Goal: Task Accomplishment & Management: Complete application form

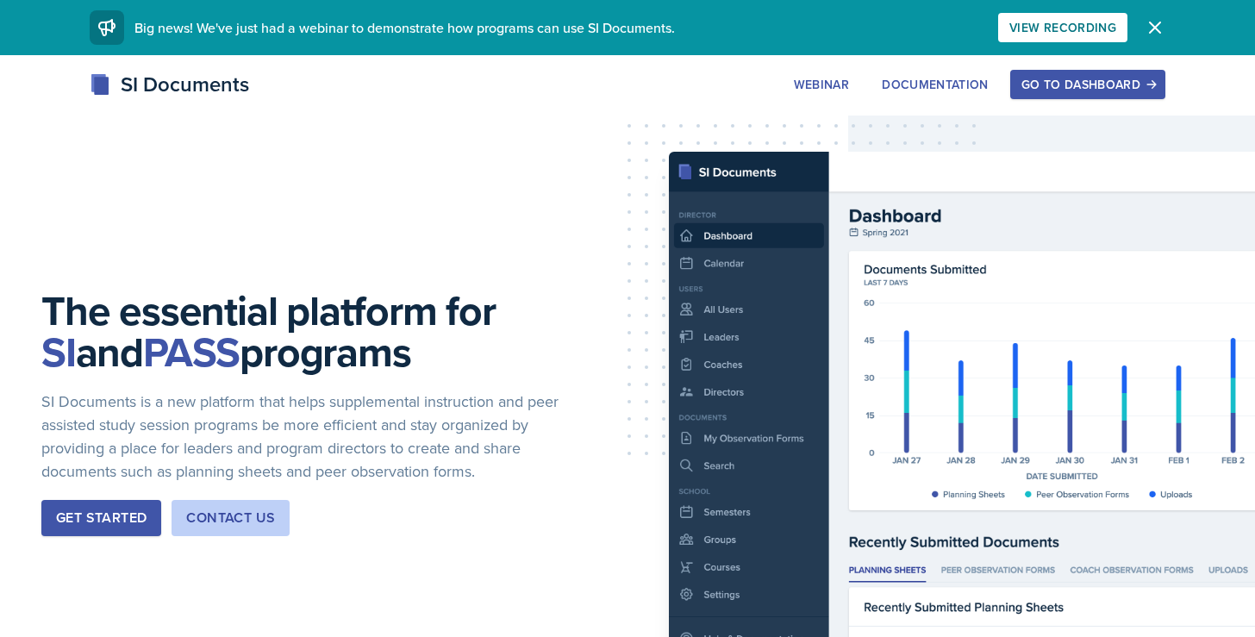
click at [1036, 83] on div "Go to Dashboard" at bounding box center [1088, 85] width 133 height 14
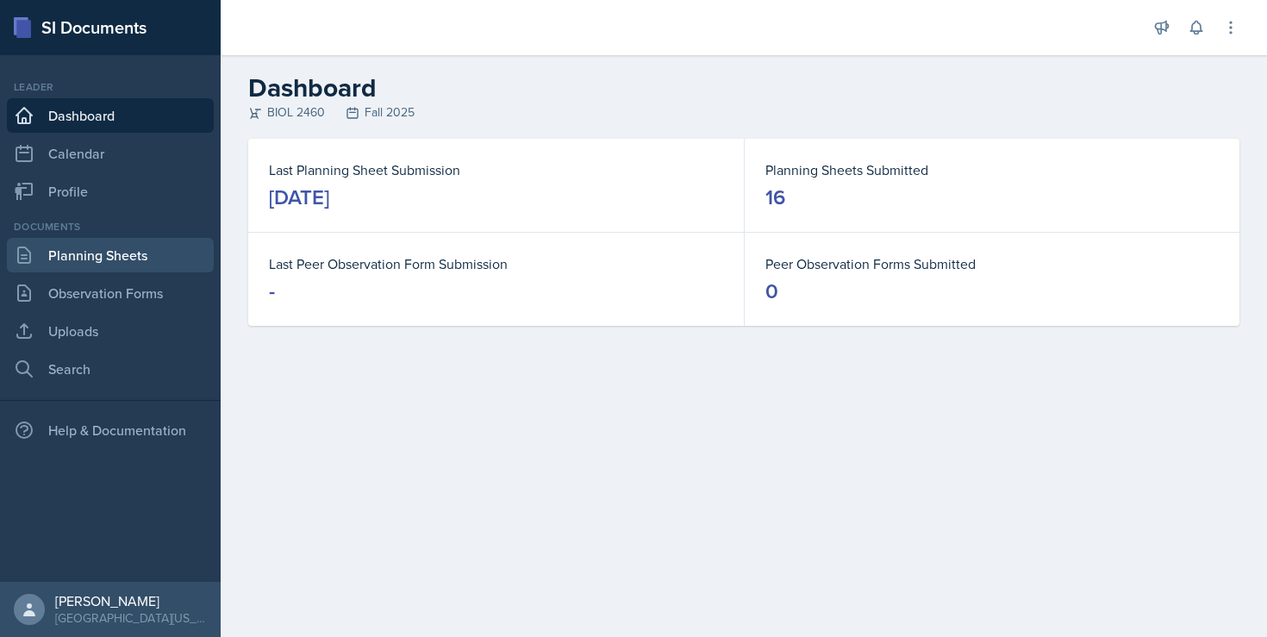
click at [108, 251] on link "Planning Sheets" at bounding box center [110, 255] width 207 height 34
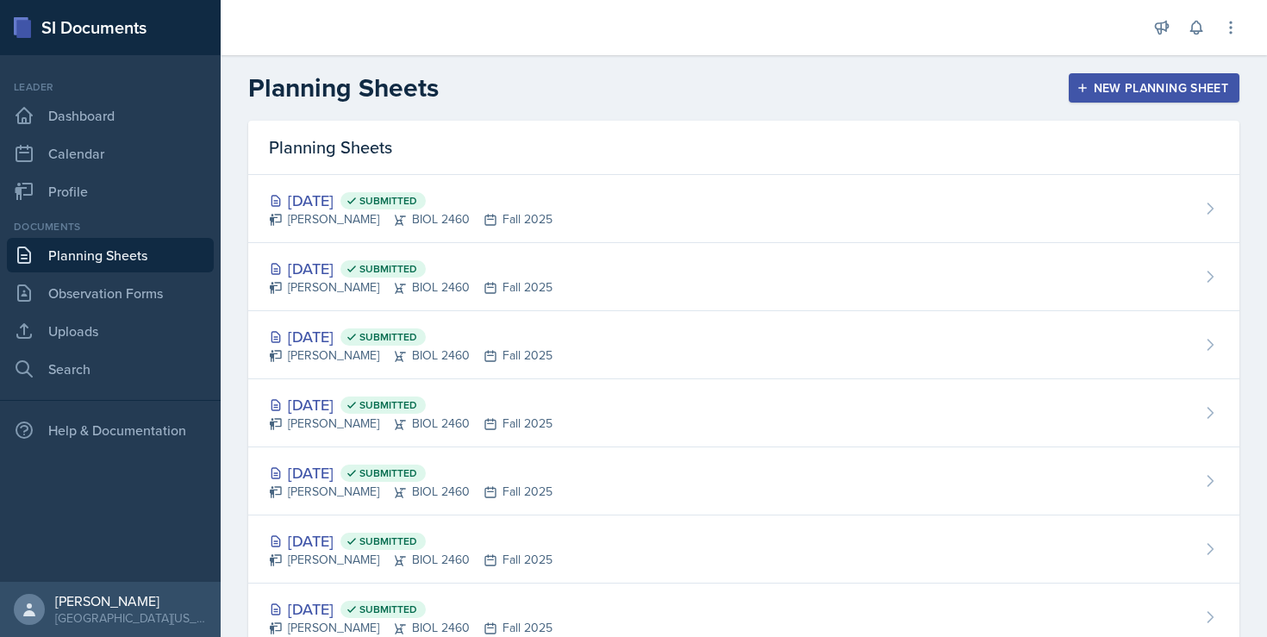
click at [1136, 84] on div "New Planning Sheet" at bounding box center [1154, 88] width 148 height 14
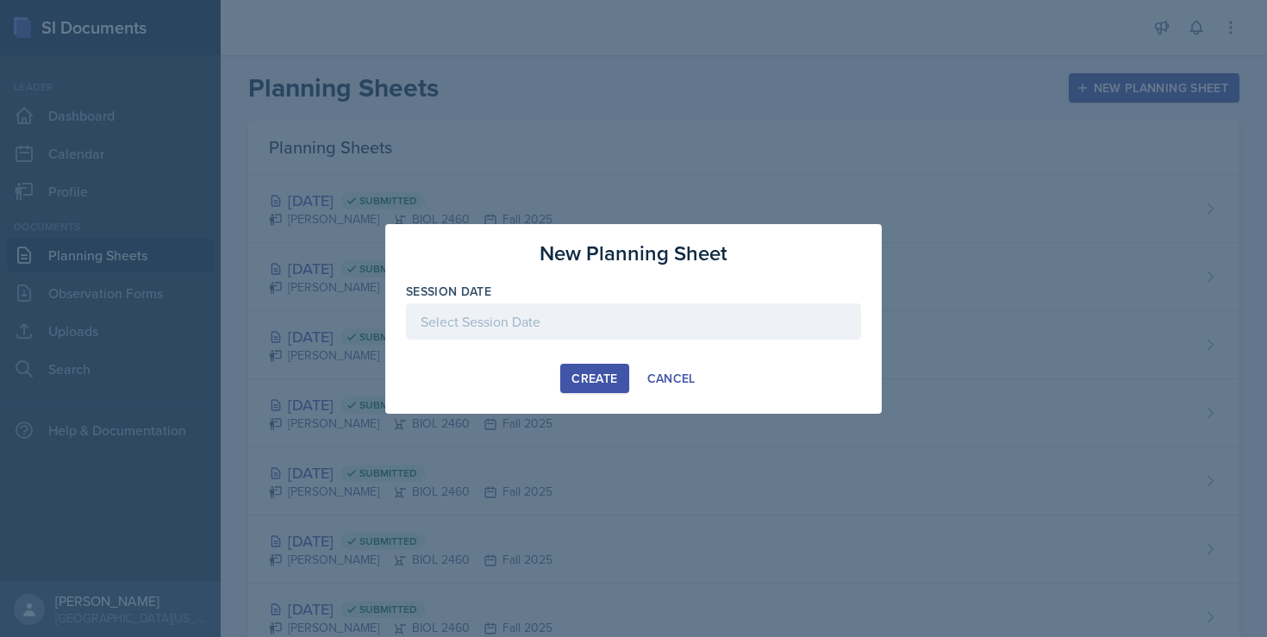
click at [486, 320] on div at bounding box center [633, 321] width 455 height 36
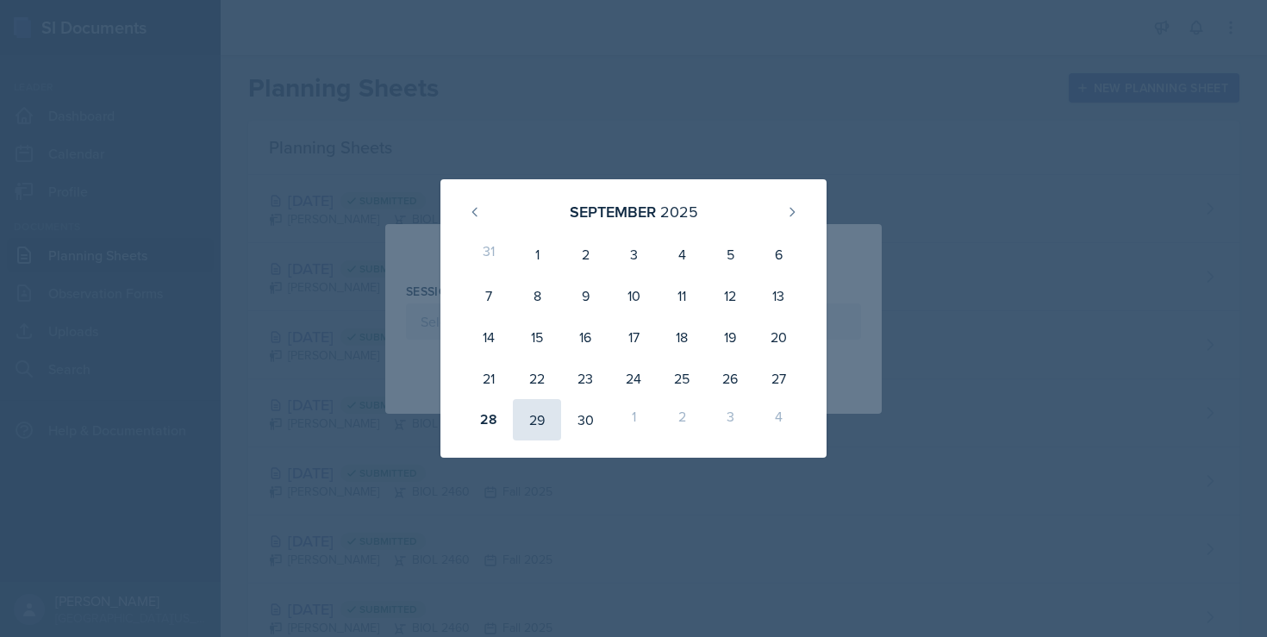
click at [537, 410] on div "29" at bounding box center [537, 419] width 48 height 41
type input "[DATE]"
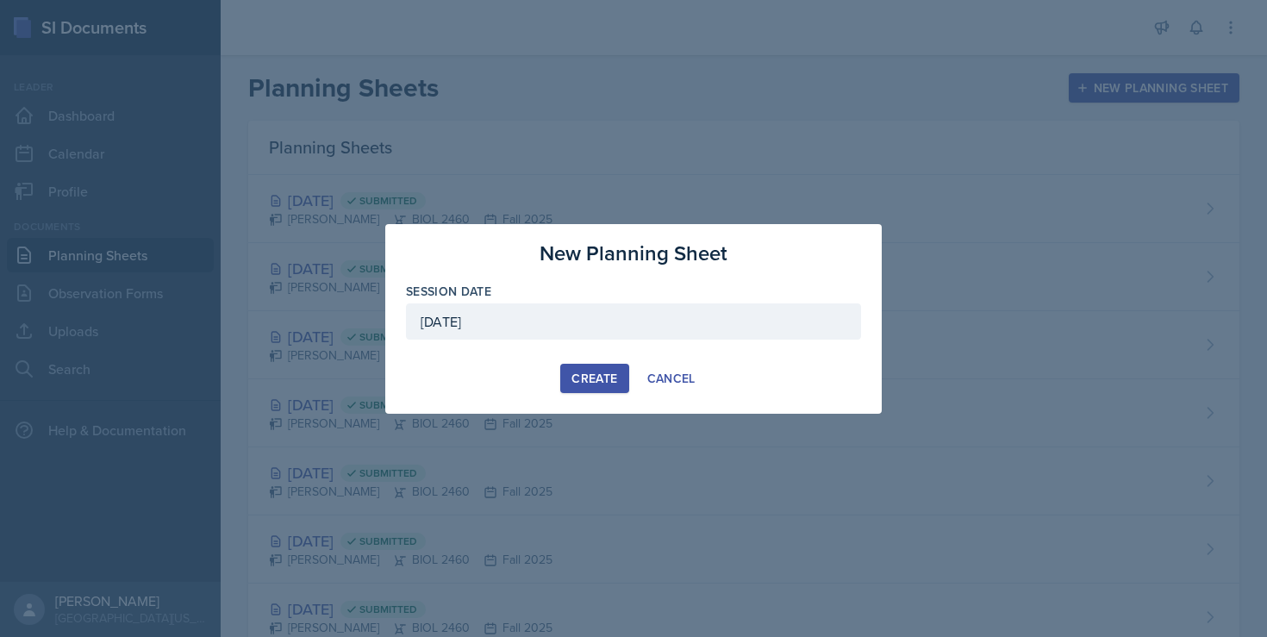
click at [605, 374] on div "Create" at bounding box center [595, 379] width 46 height 14
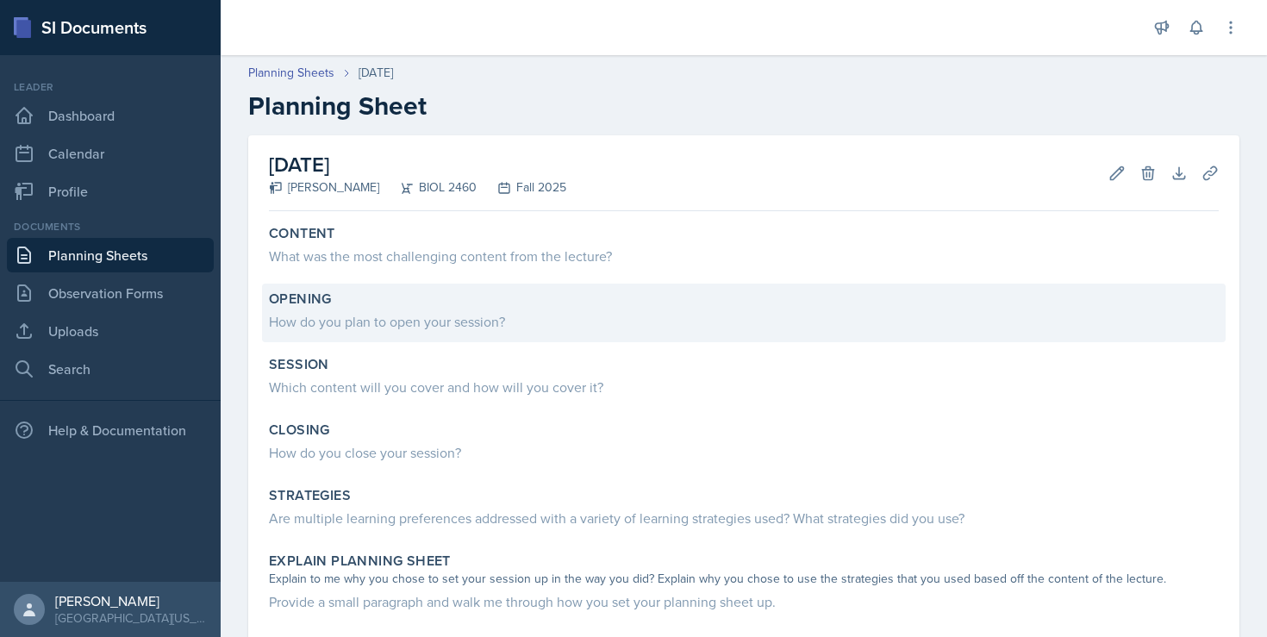
click at [389, 322] on div "How do you plan to open your session?" at bounding box center [744, 321] width 950 height 21
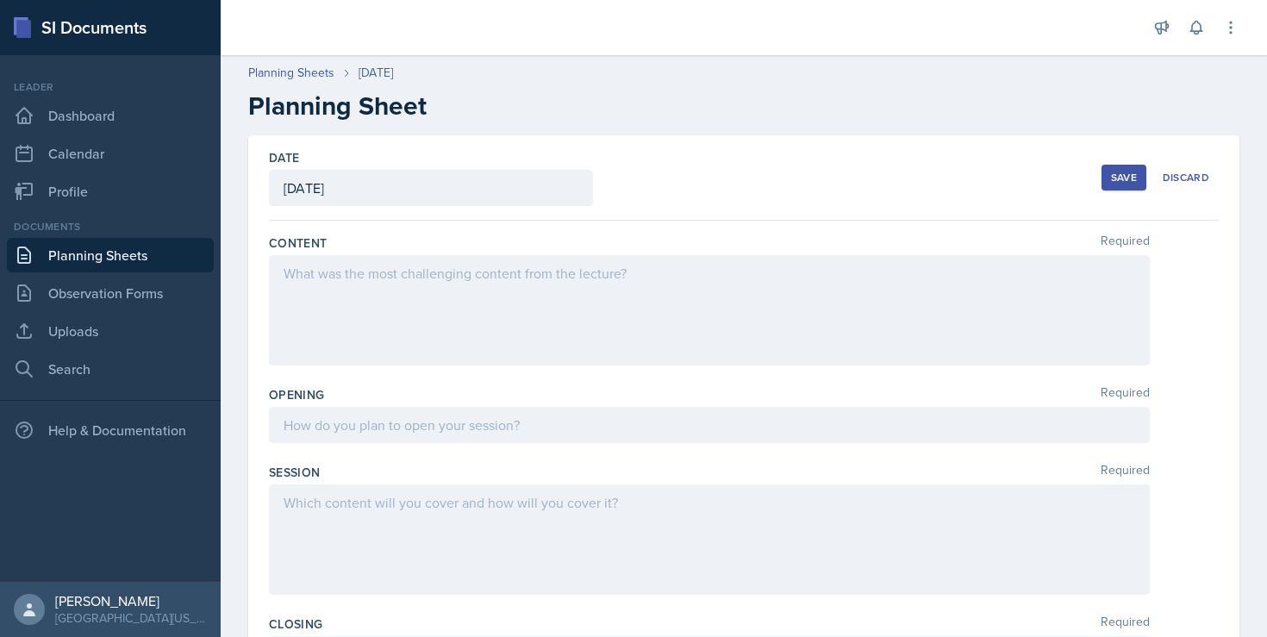
click at [393, 425] on div at bounding box center [709, 425] width 881 height 36
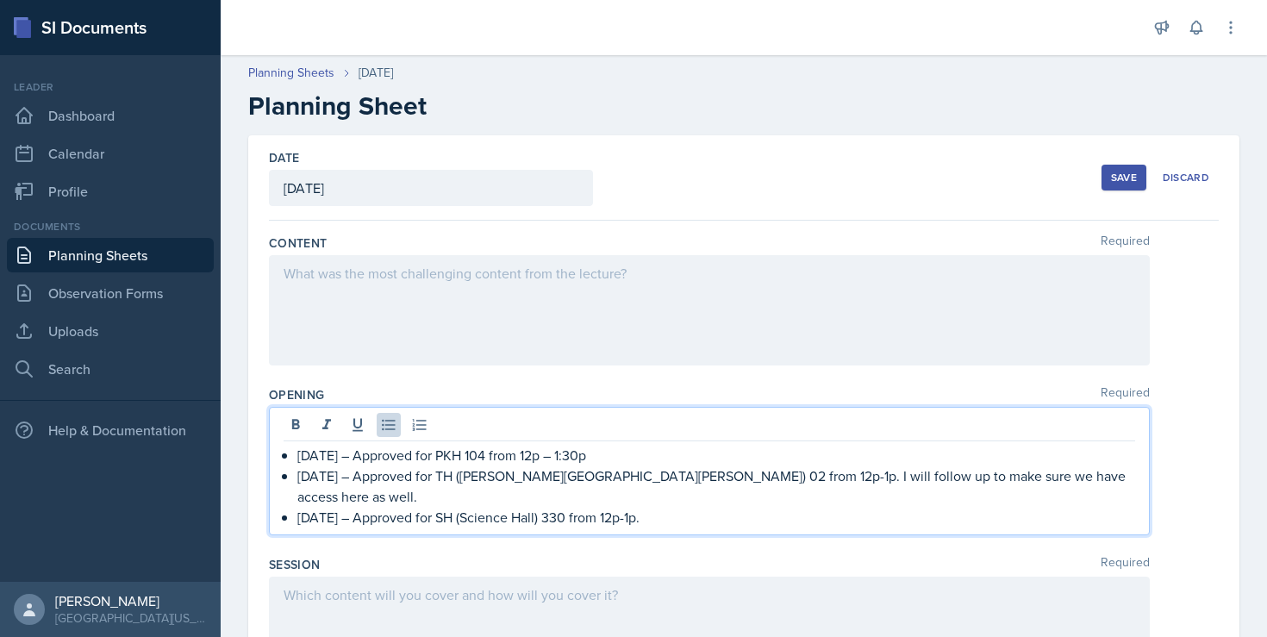
drag, startPoint x: 666, startPoint y: 500, endPoint x: 266, endPoint y: 453, distance: 402.8
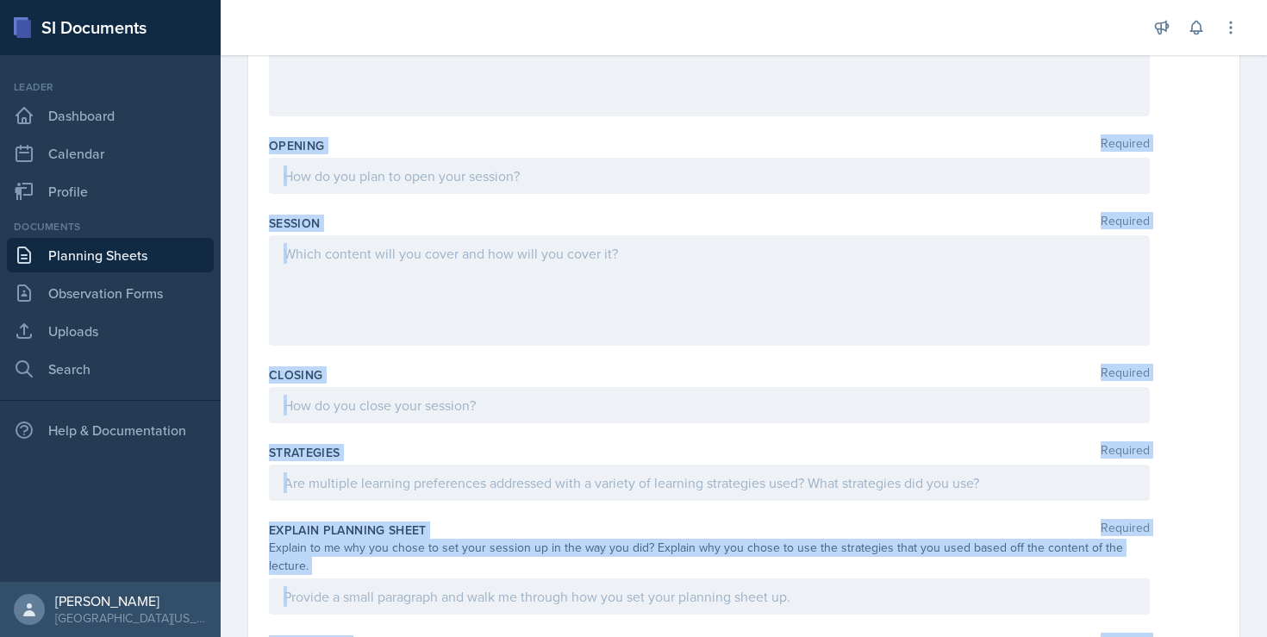
scroll to position [606, 0]
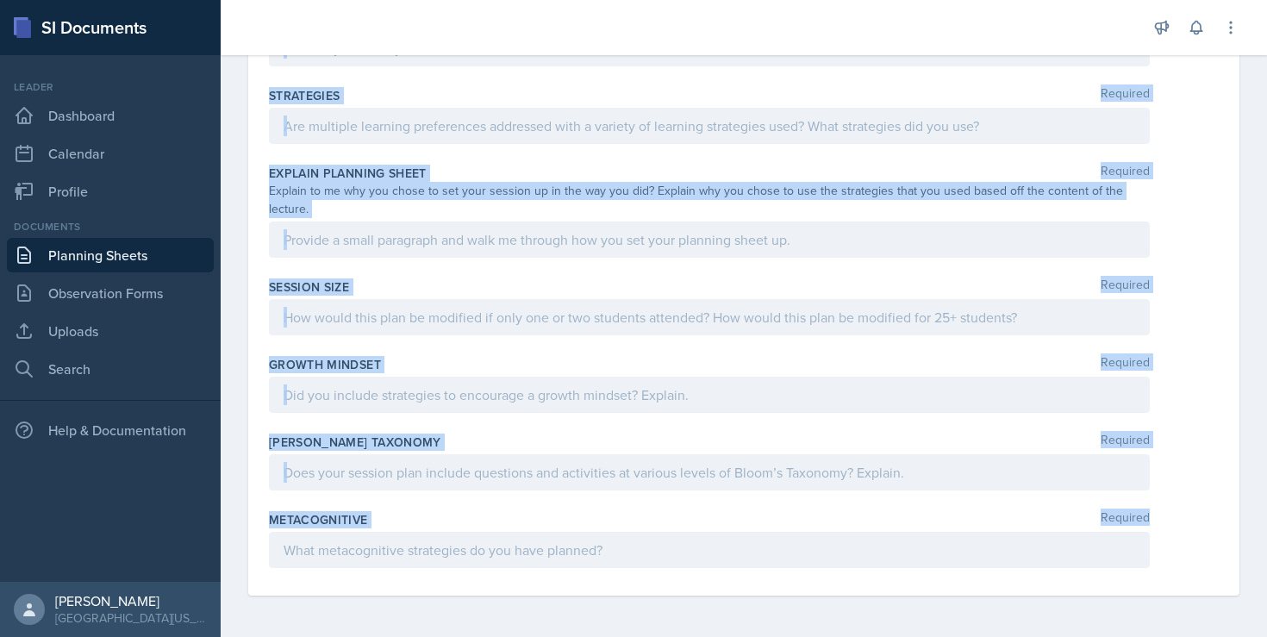
drag, startPoint x: 266, startPoint y: 242, endPoint x: 389, endPoint y: 534, distance: 316.4
click at [389, 534] on div "Date [DATE] [DATE] 31 1 2 3 4 5 6 7 8 9 10 11 12 13 14 15 16 17 18 19 20 21 22 …" at bounding box center [743, 62] width 991 height 1066
copy div "Content Required Opening Required Session Required Closing Required Strategies …"
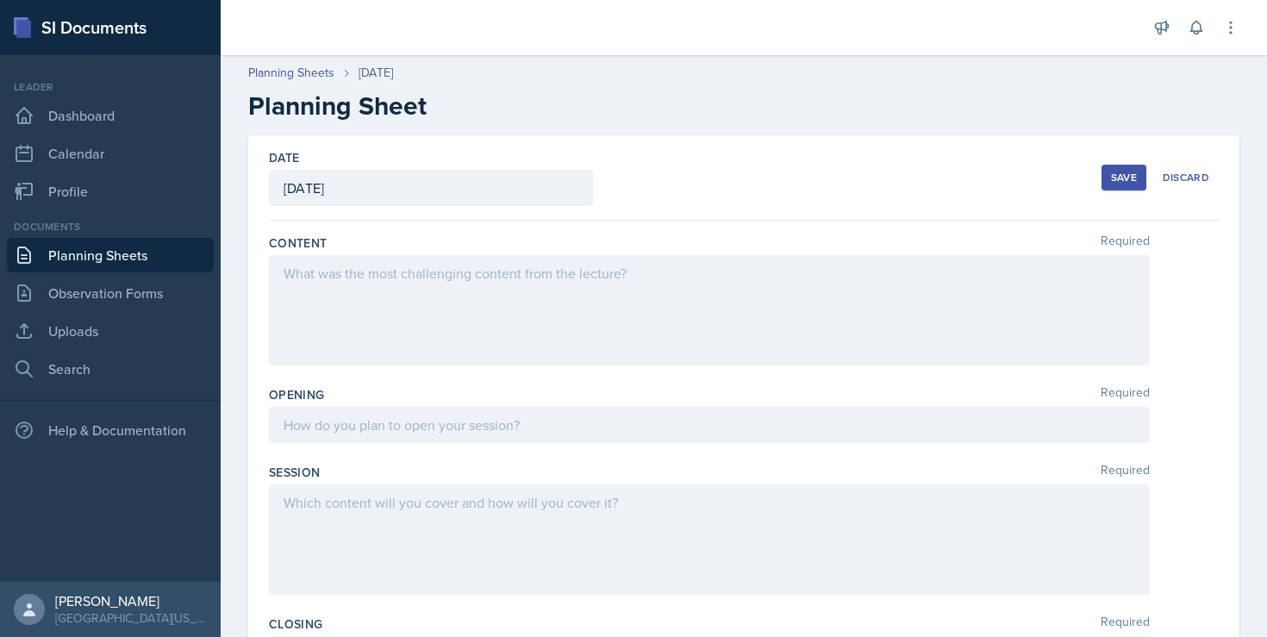
scroll to position [0, 0]
click at [389, 297] on div at bounding box center [709, 310] width 881 height 110
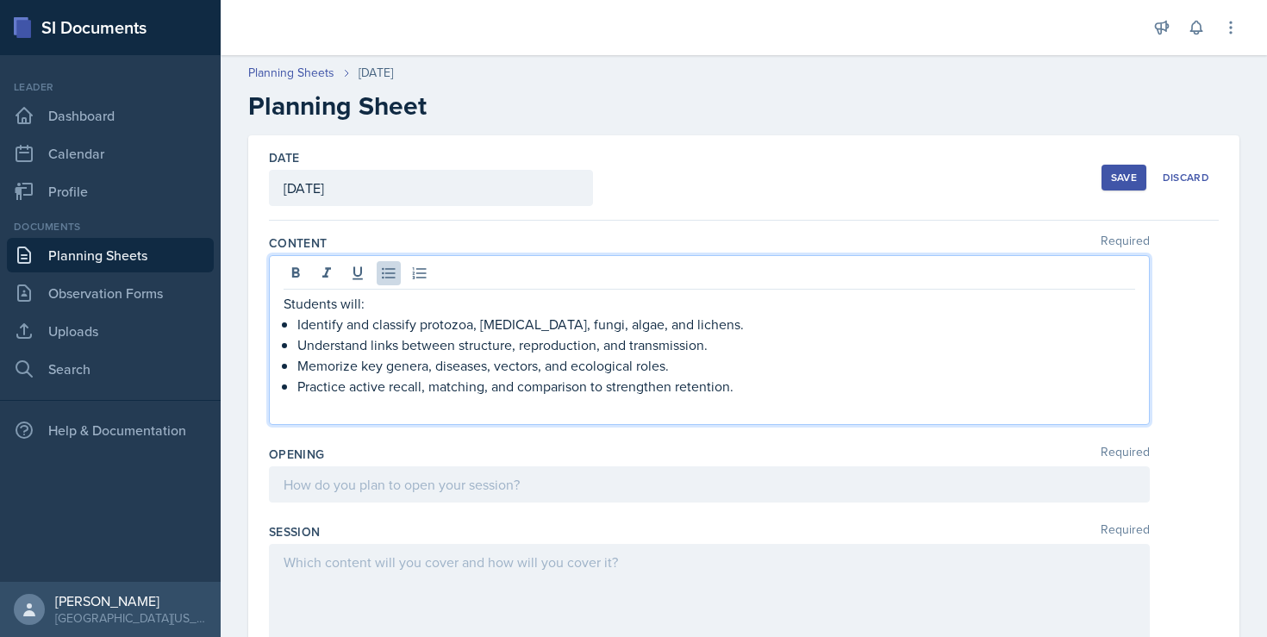
click at [302, 491] on div at bounding box center [709, 484] width 881 height 36
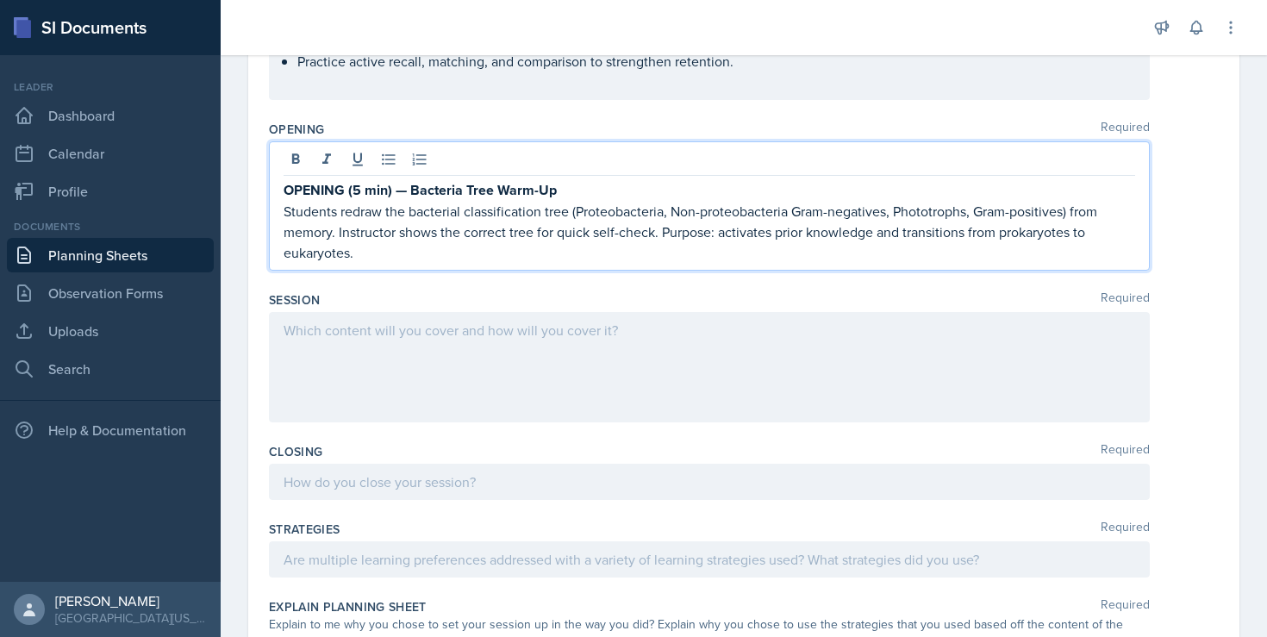
scroll to position [302, 0]
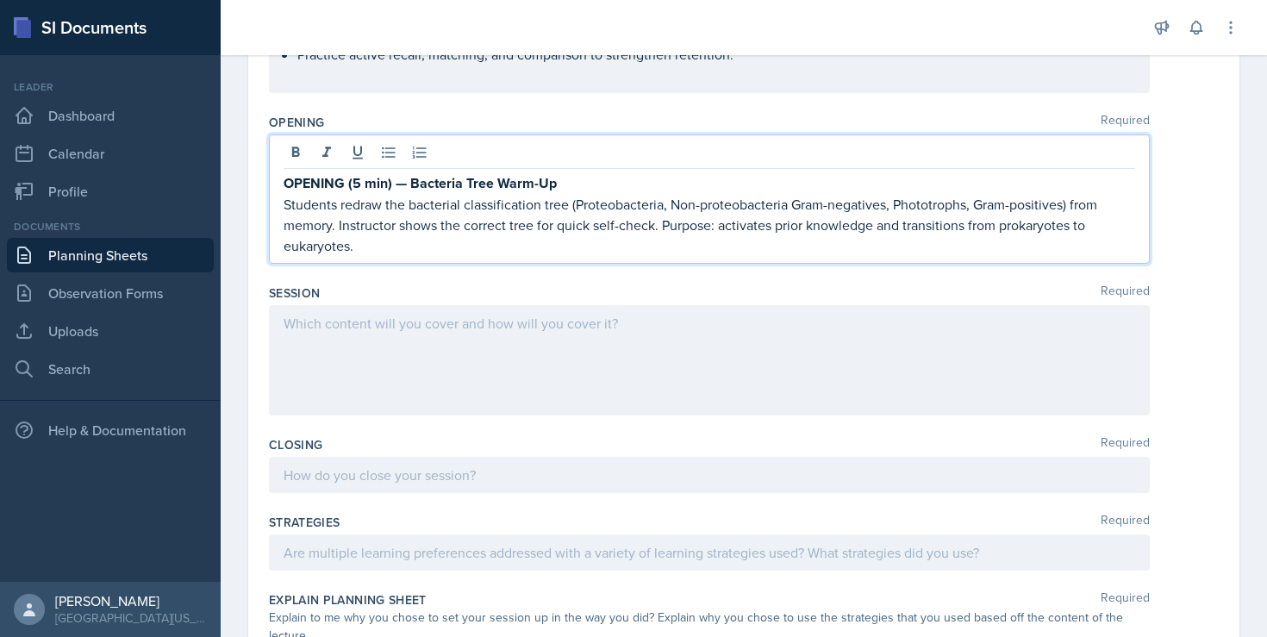
click at [390, 330] on div at bounding box center [709, 360] width 881 height 110
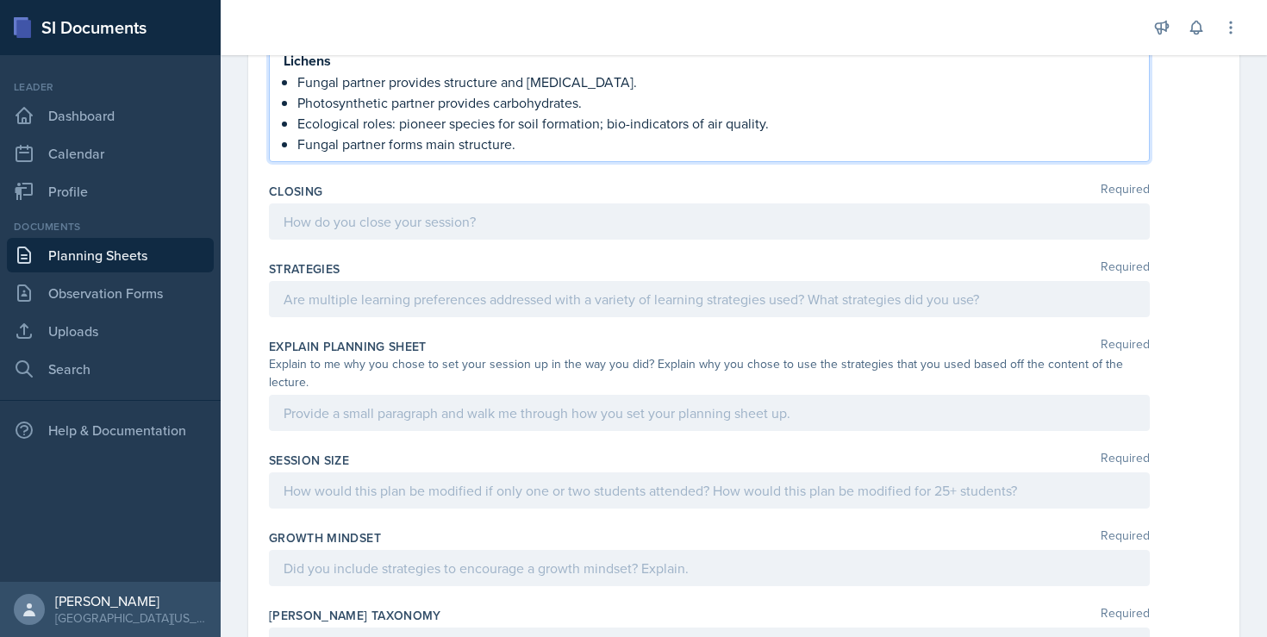
scroll to position [2928, 0]
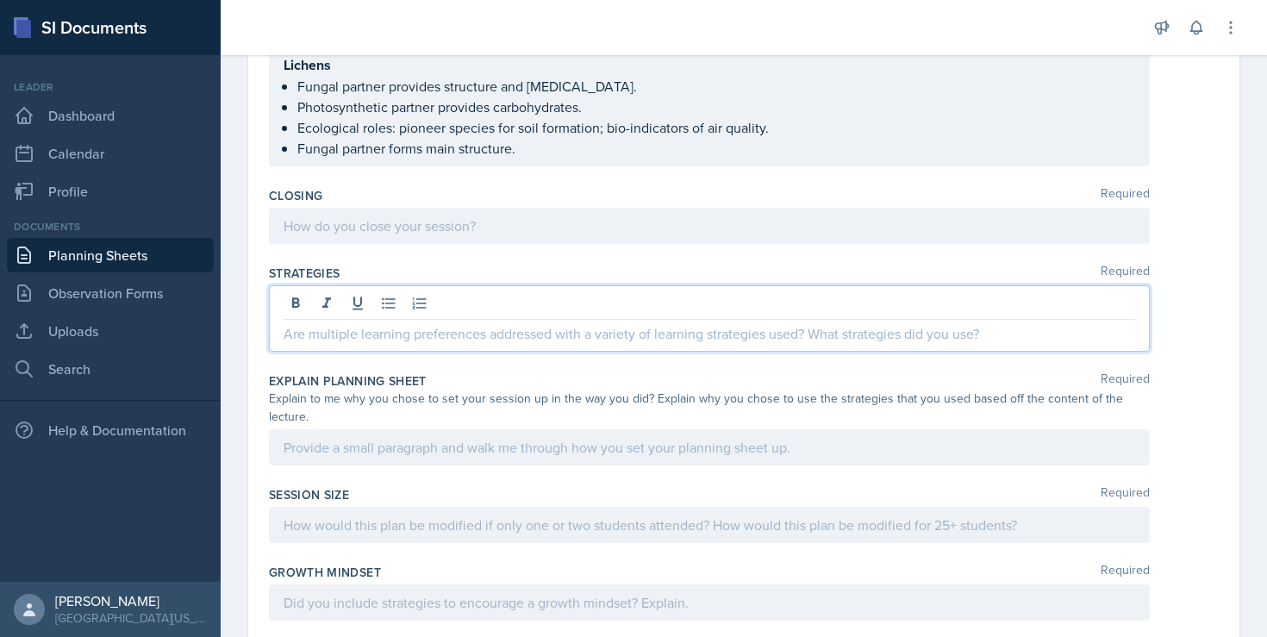
click at [402, 296] on div at bounding box center [709, 318] width 881 height 66
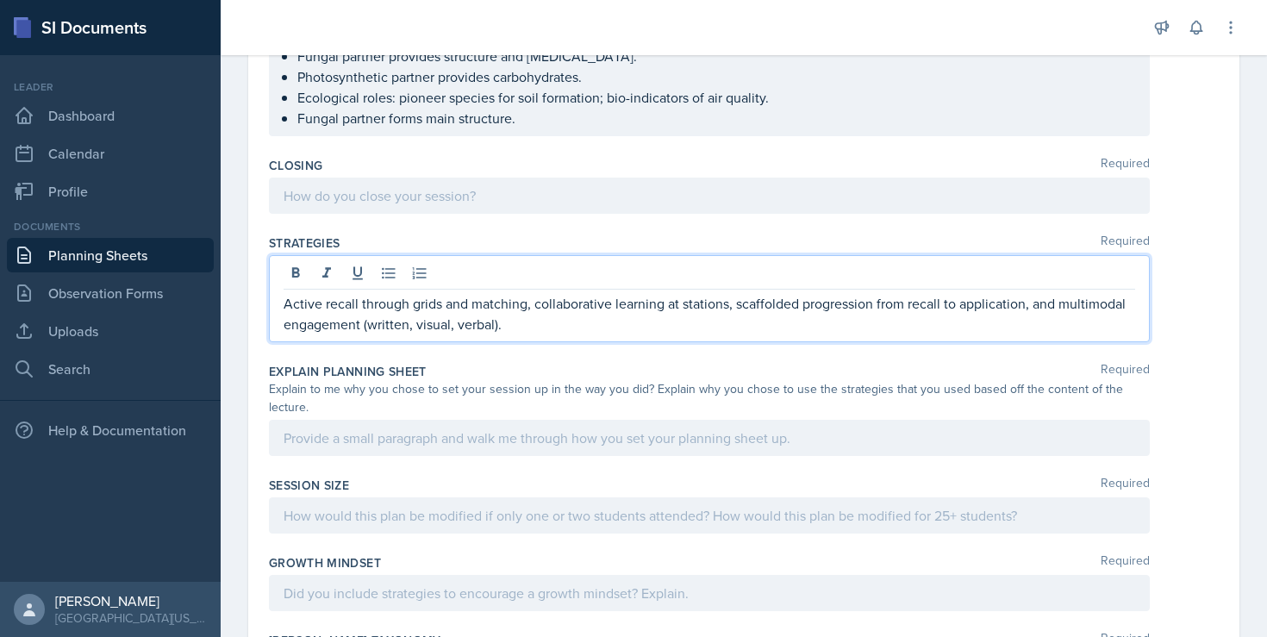
click at [369, 430] on div at bounding box center [709, 438] width 881 height 36
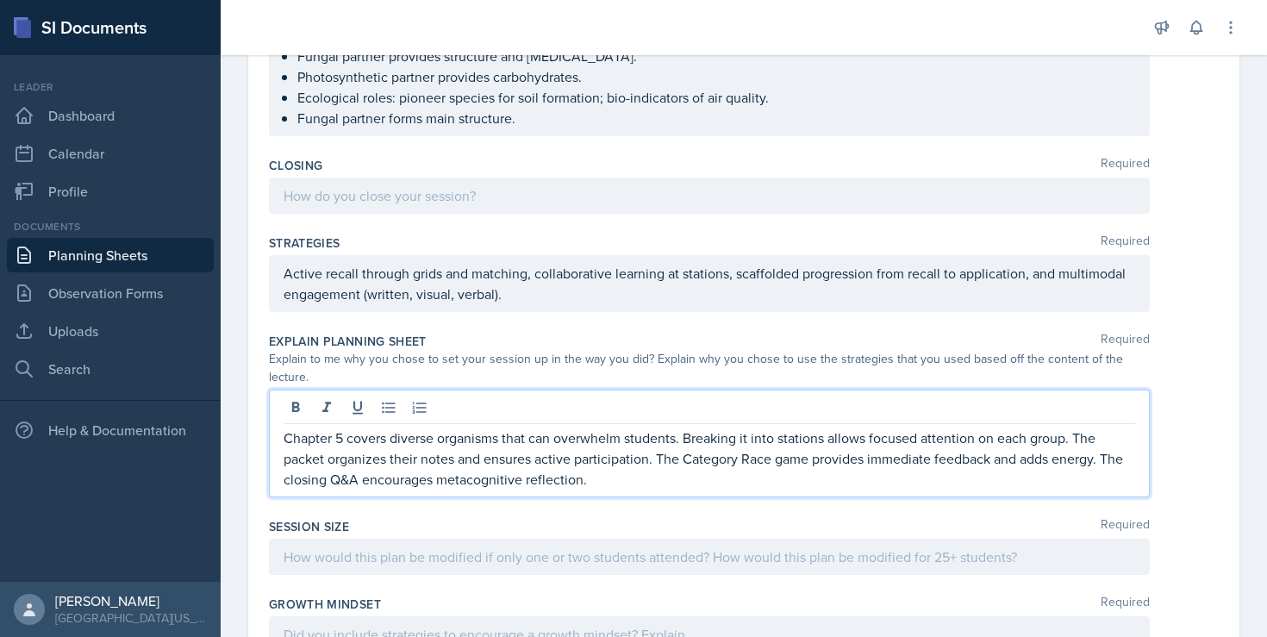
click at [357, 554] on div at bounding box center [709, 557] width 881 height 36
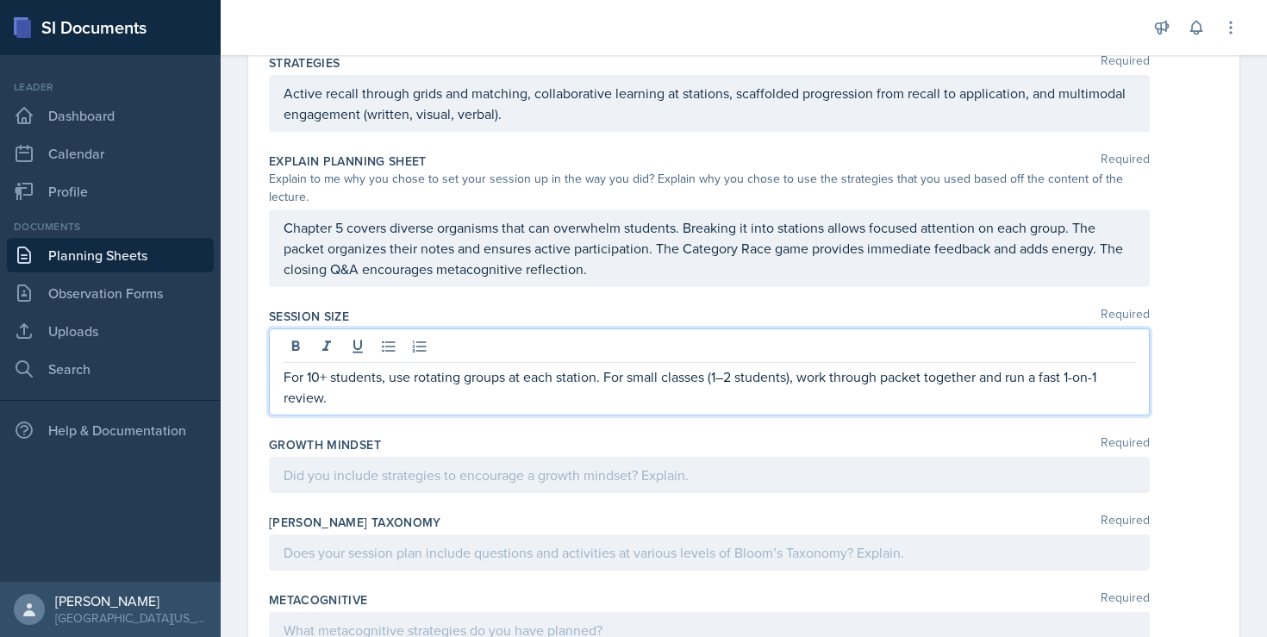
scroll to position [3134, 0]
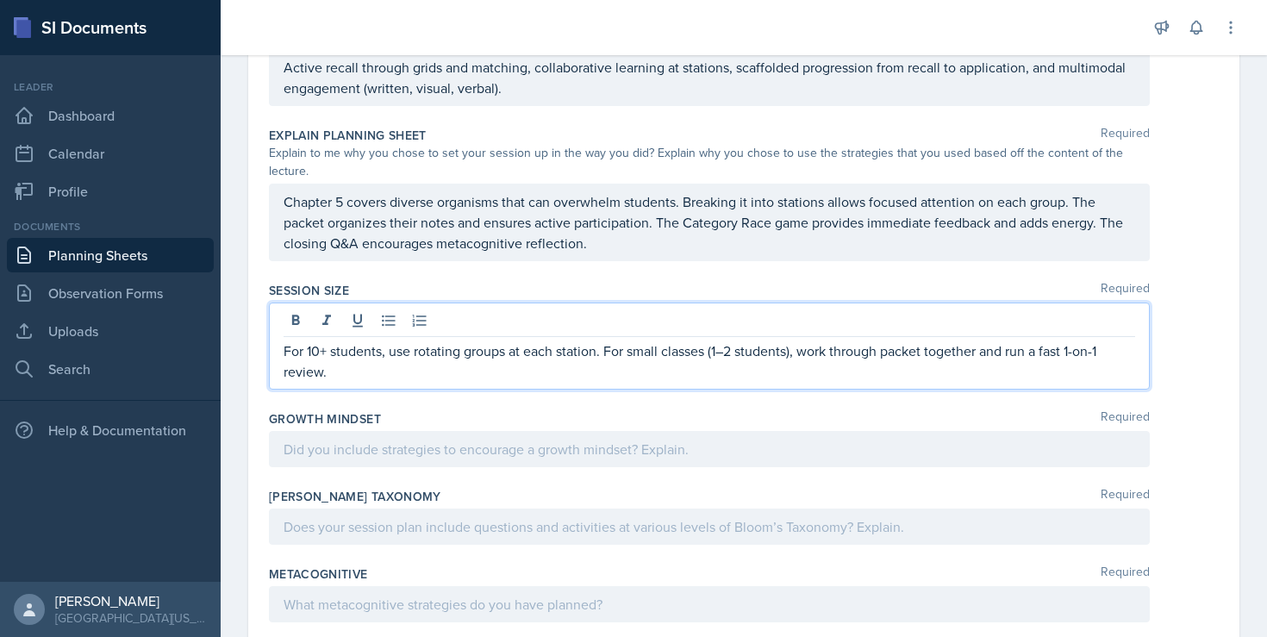
click at [413, 447] on div at bounding box center [709, 449] width 881 height 36
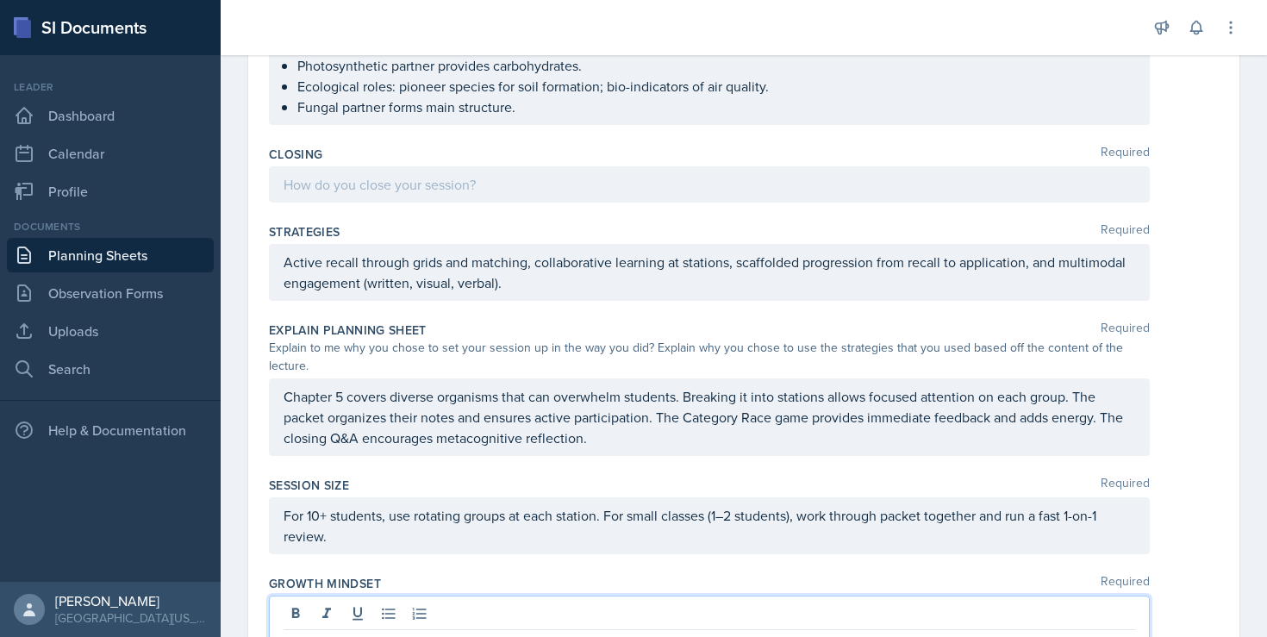
scroll to position [2934, 0]
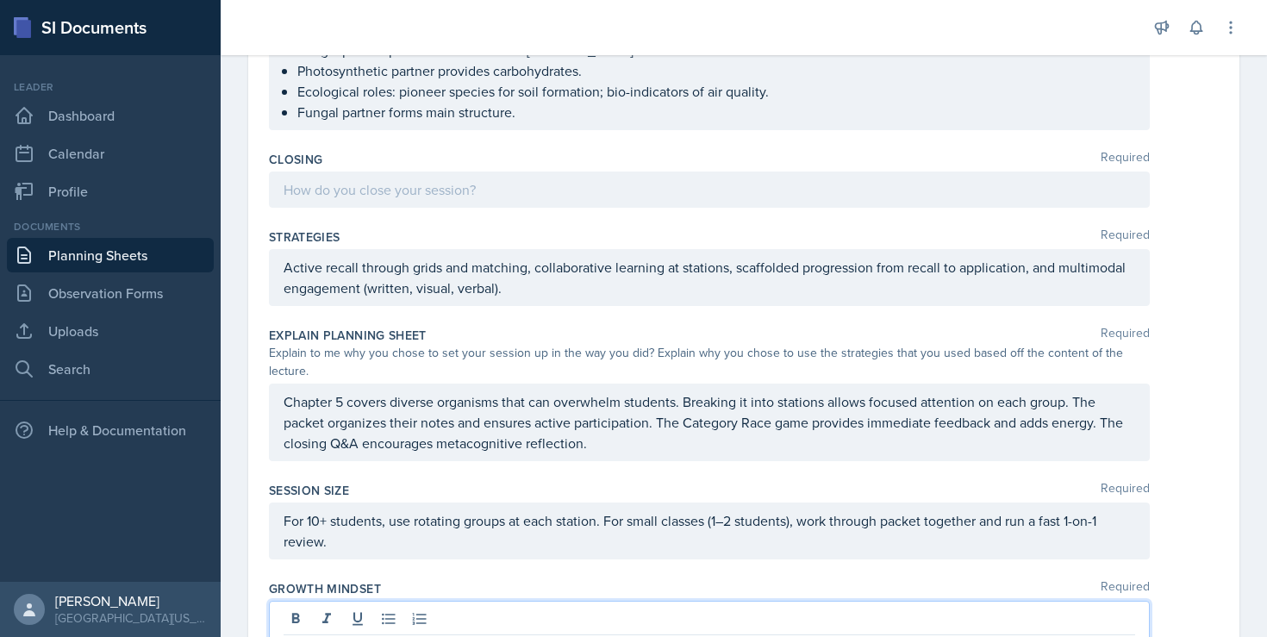
click at [591, 290] on p "Active recall through grids and matching, collaborative learning at stations, s…" at bounding box center [710, 277] width 852 height 41
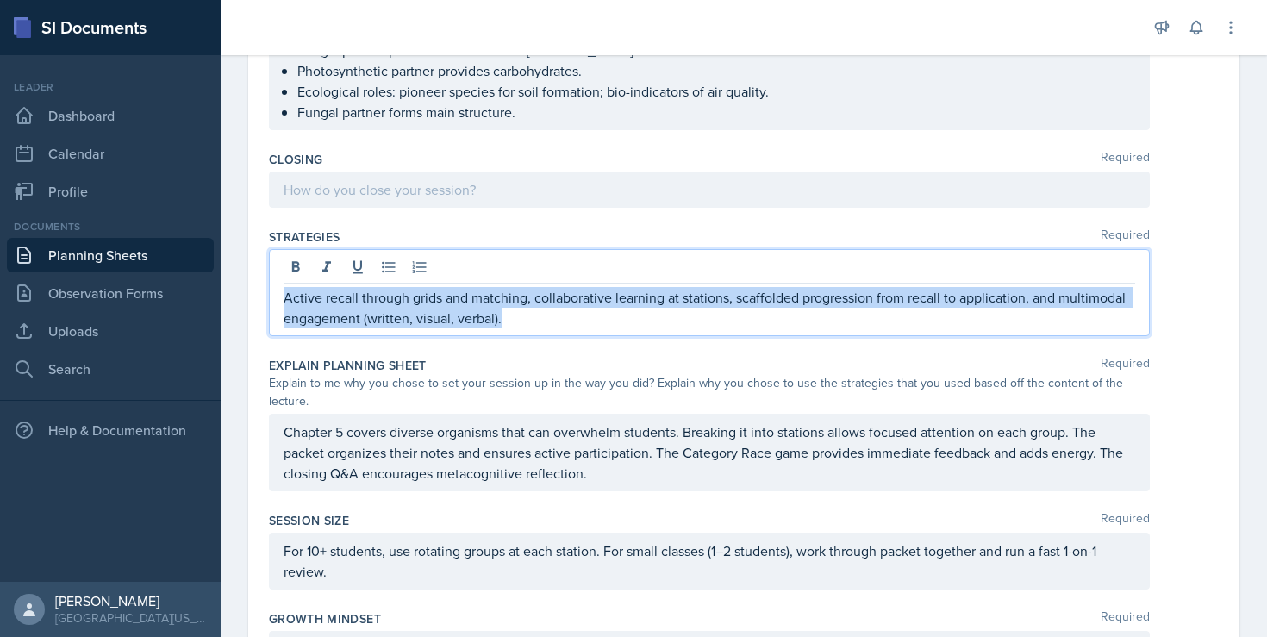
drag, startPoint x: 582, startPoint y: 316, endPoint x: 226, endPoint y: 297, distance: 356.6
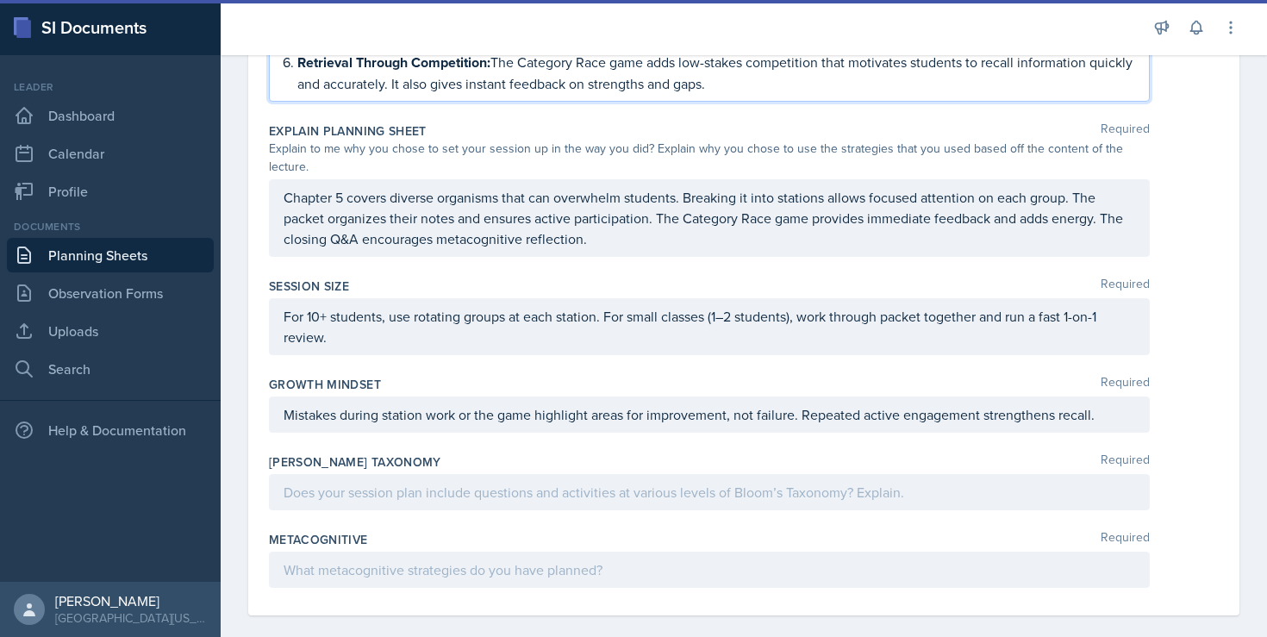
scroll to position [3443, 0]
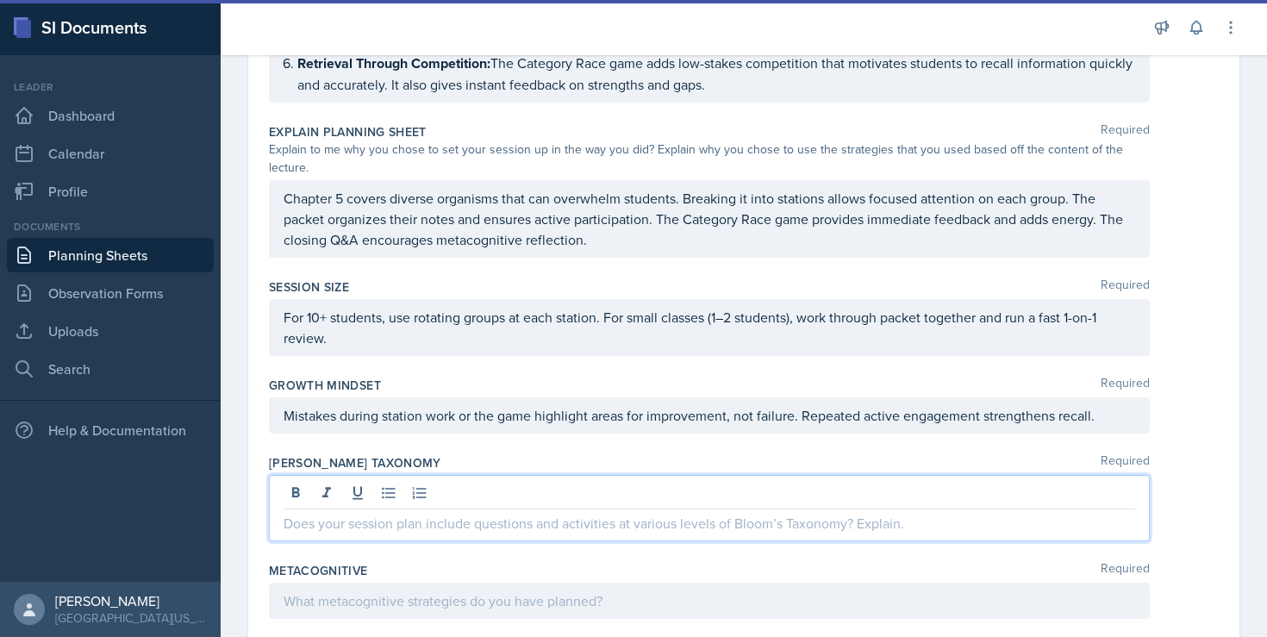
click at [367, 478] on div at bounding box center [709, 508] width 881 height 66
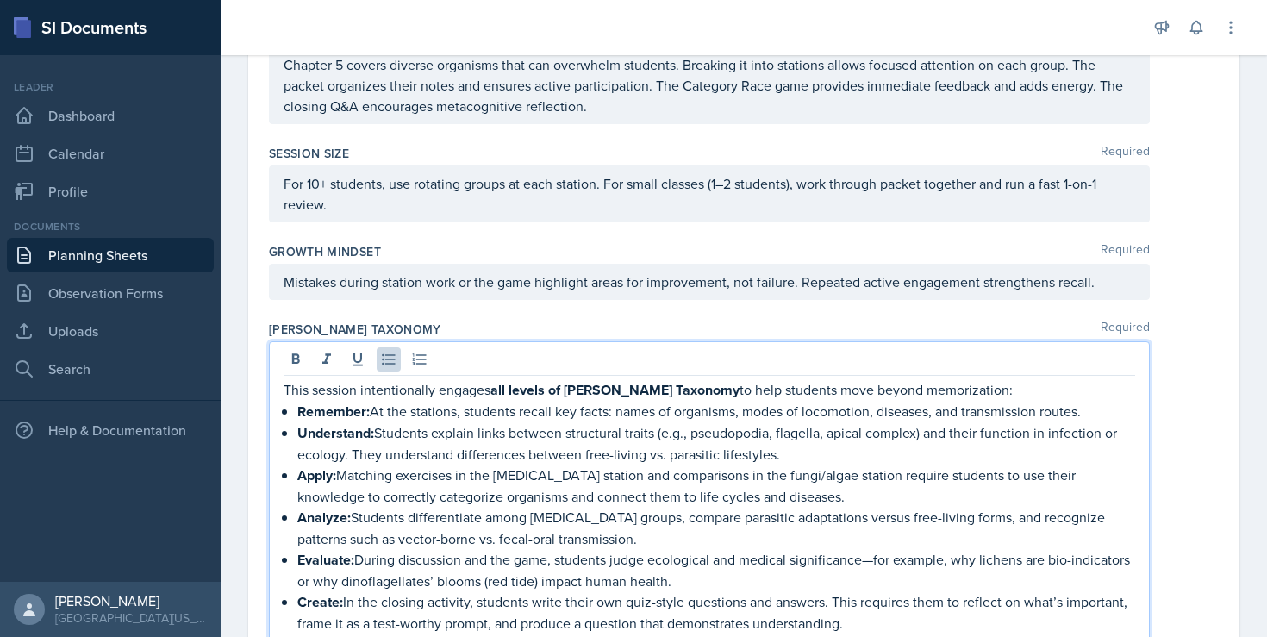
scroll to position [3543, 0]
click at [449, 266] on div "Mistakes during station work or the game highlight areas for improvement, not f…" at bounding box center [709, 284] width 881 height 36
click at [0, 0] on div at bounding box center [0, 0] width 0 height 0
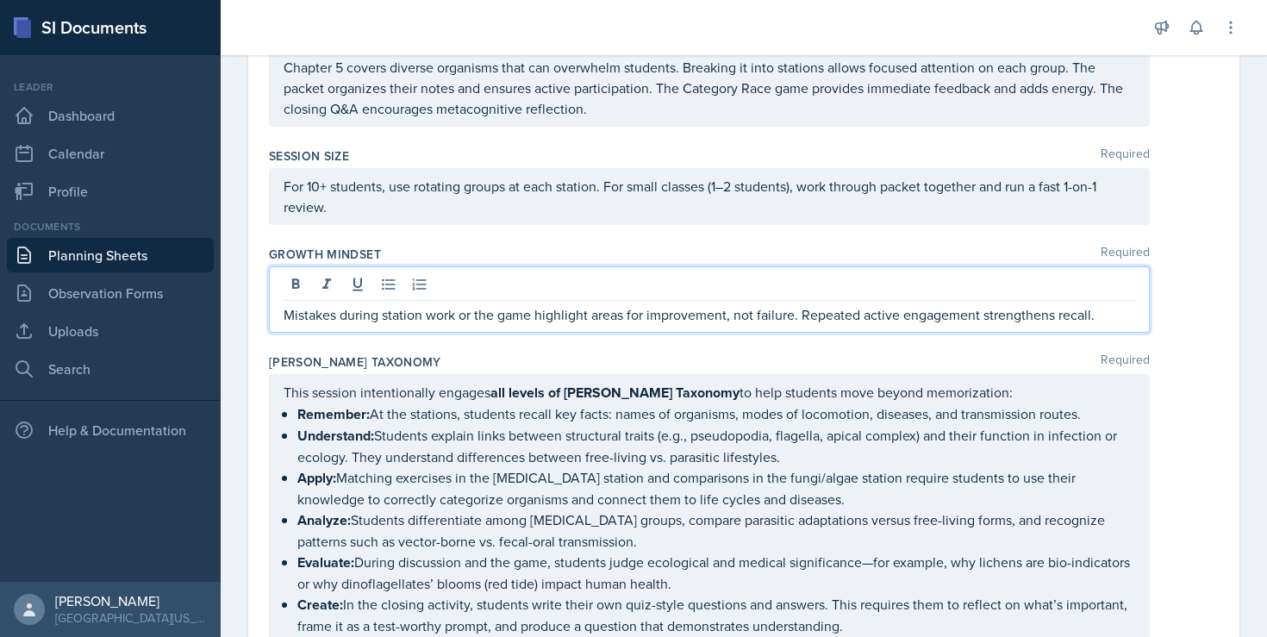
click at [449, 272] on div at bounding box center [710, 286] width 852 height 28
click at [447, 304] on p "Mistakes during station work or the game highlight areas for improvement, not f…" at bounding box center [710, 314] width 852 height 21
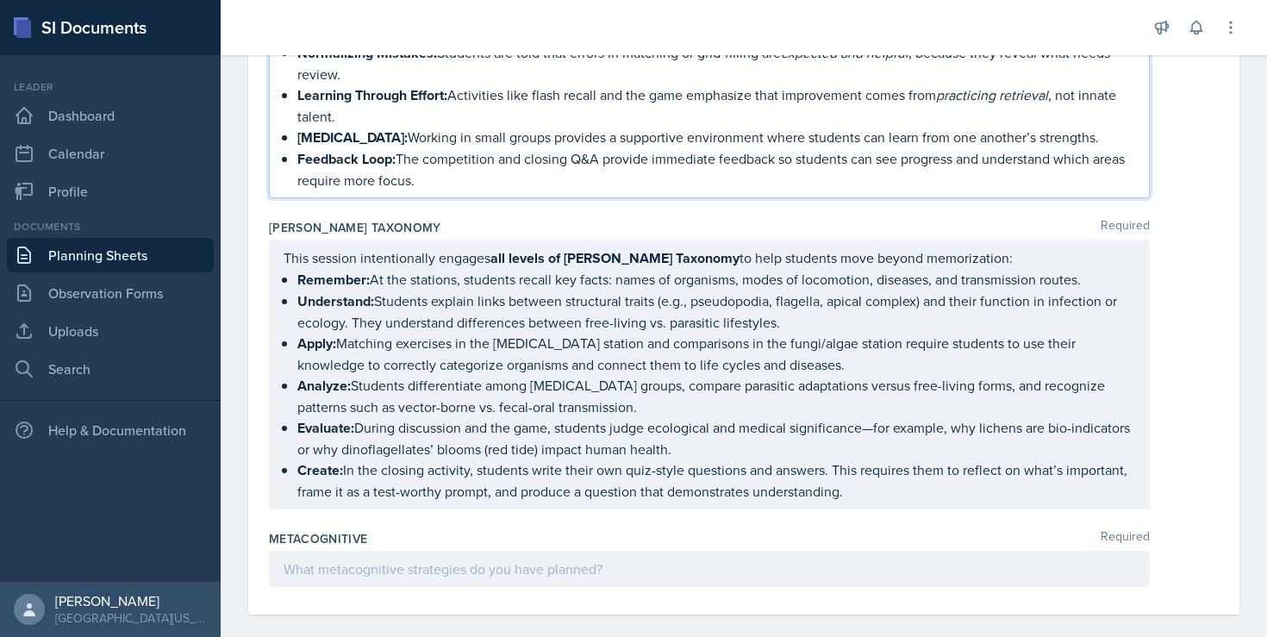
scroll to position [3845, 0]
click at [366, 553] on div at bounding box center [709, 571] width 881 height 36
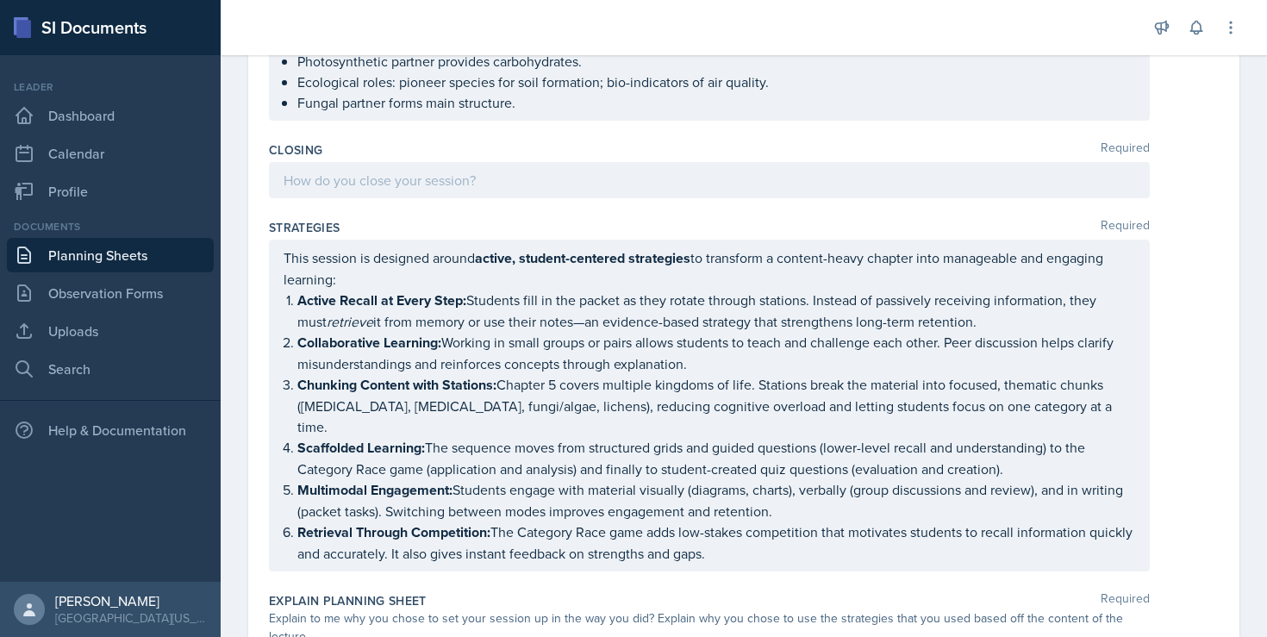
scroll to position [2930, 0]
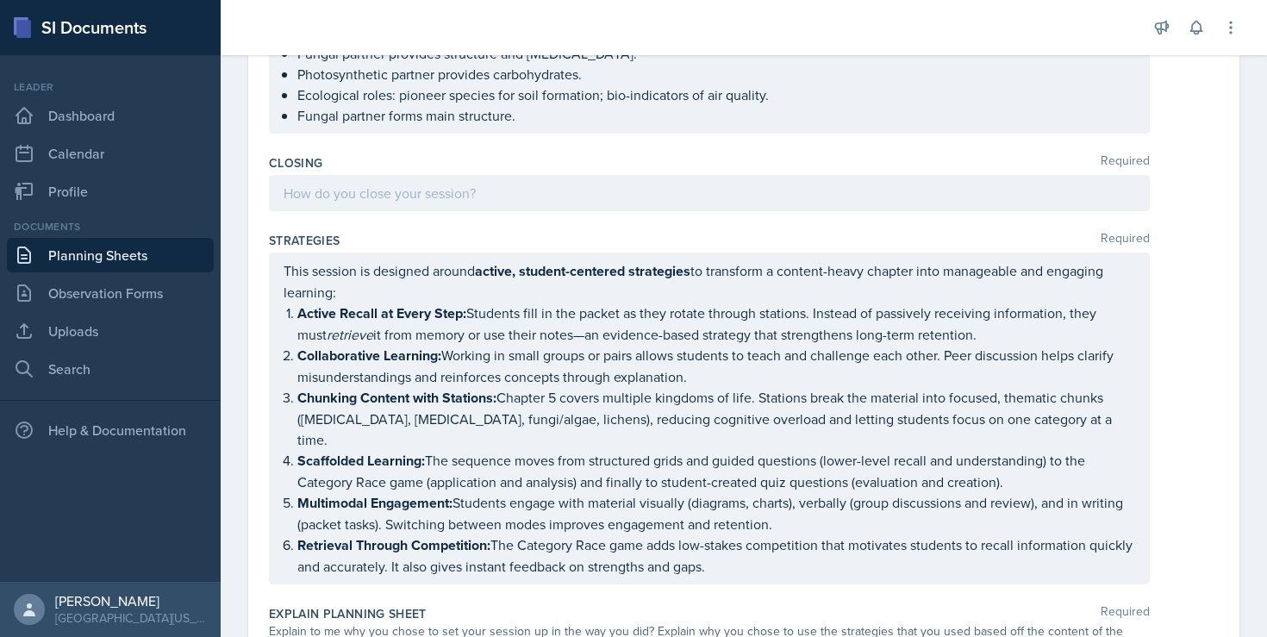
click at [485, 192] on div at bounding box center [709, 193] width 881 height 36
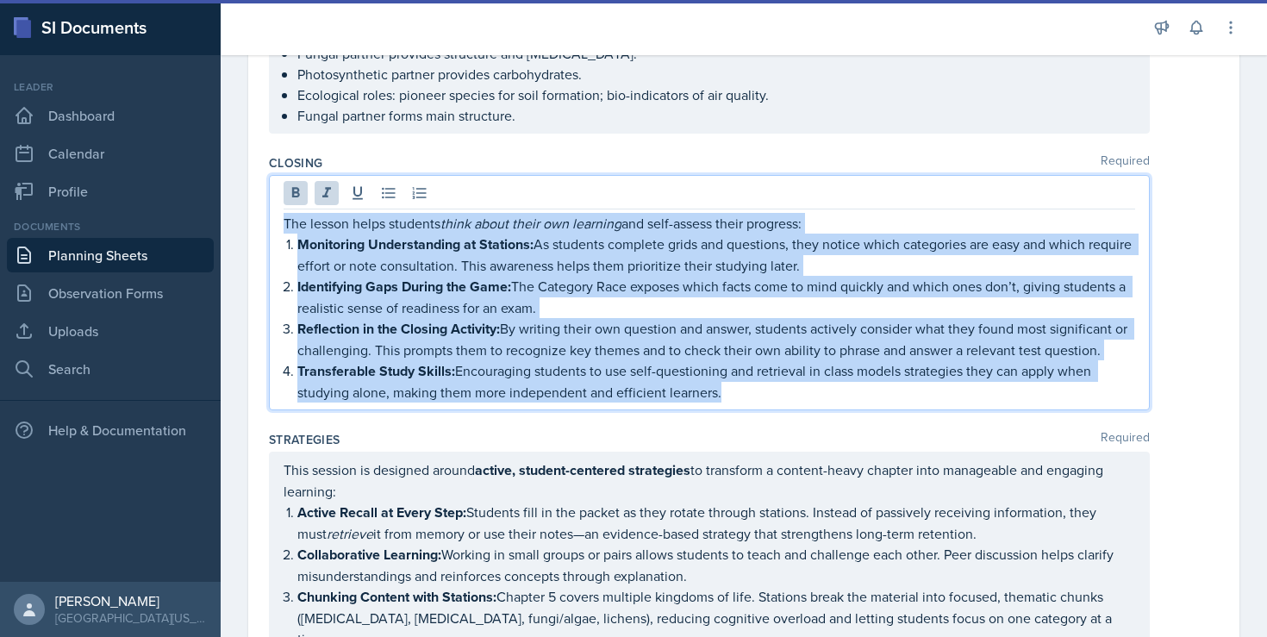
drag, startPoint x: 738, startPoint y: 397, endPoint x: 260, endPoint y: 223, distance: 509.2
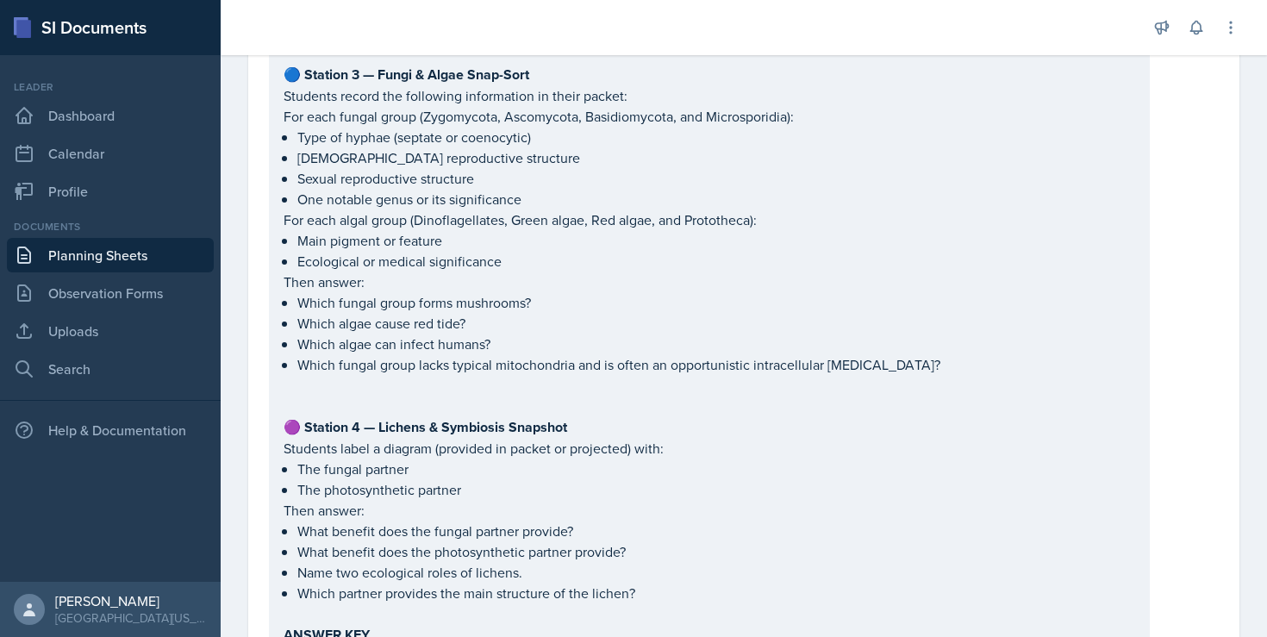
scroll to position [1304, 0]
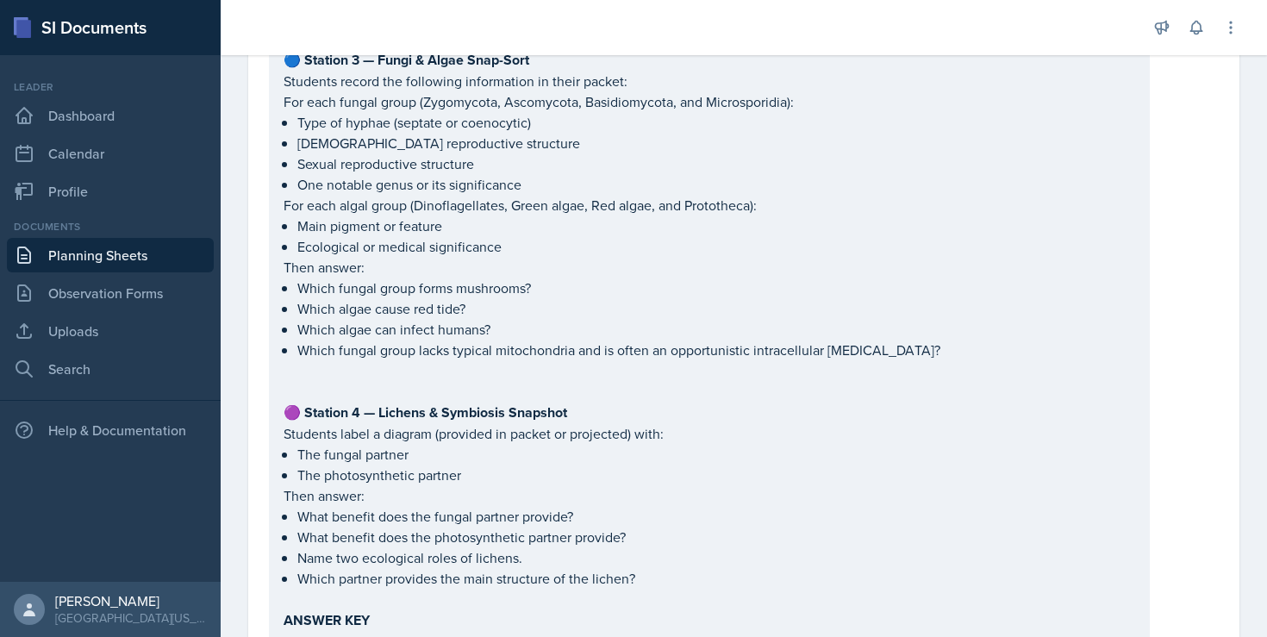
click at [307, 413] on div "SESSION (35 min) — Station Rotation with Packet Students rotate in groups of 3–…" at bounding box center [710, 516] width 852 height 2472
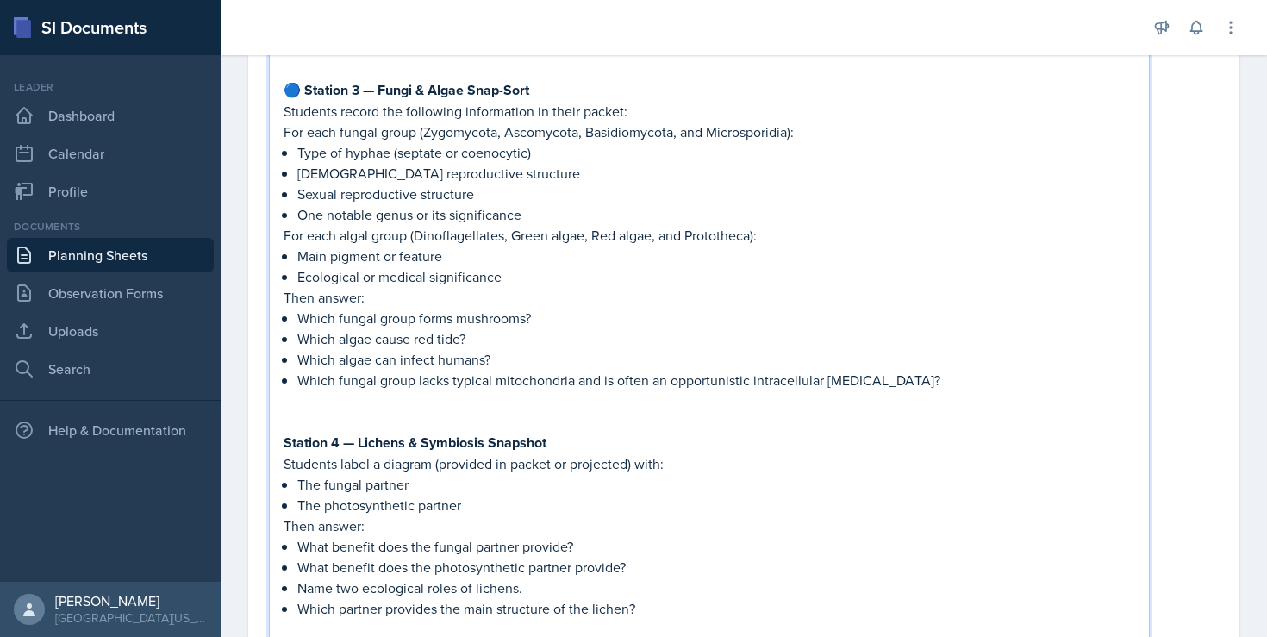
click at [303, 95] on strong "🔵 Station 3 — Fungi & Algae Snap-Sort" at bounding box center [407, 90] width 246 height 20
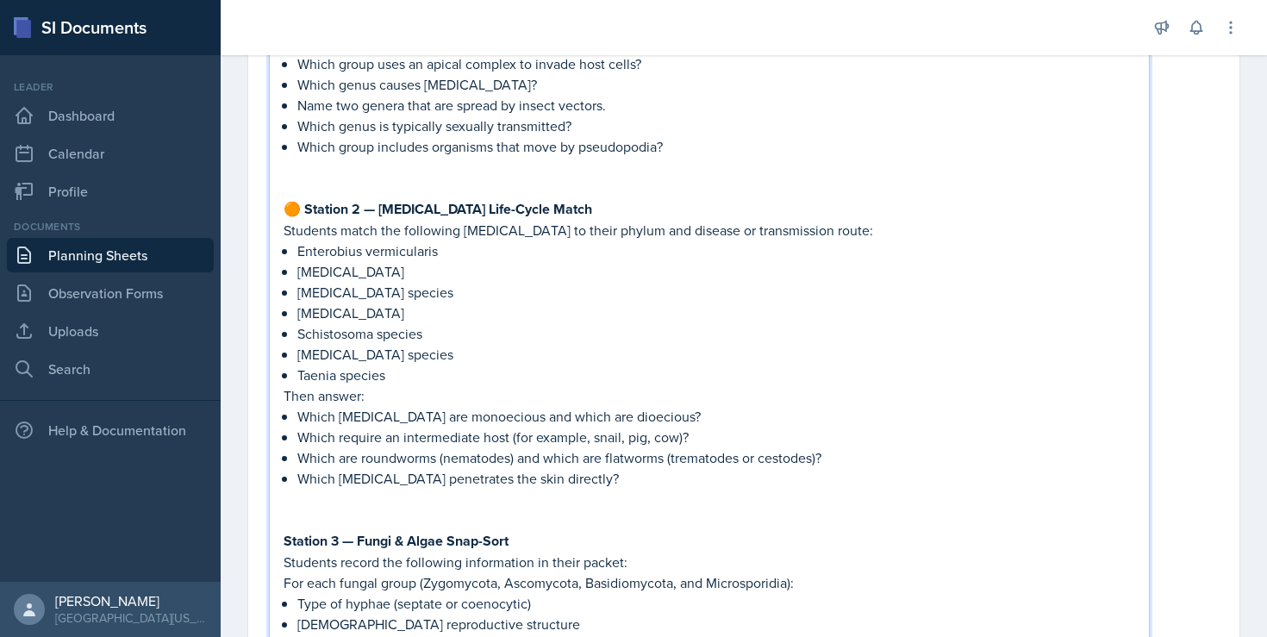
scroll to position [808, 0]
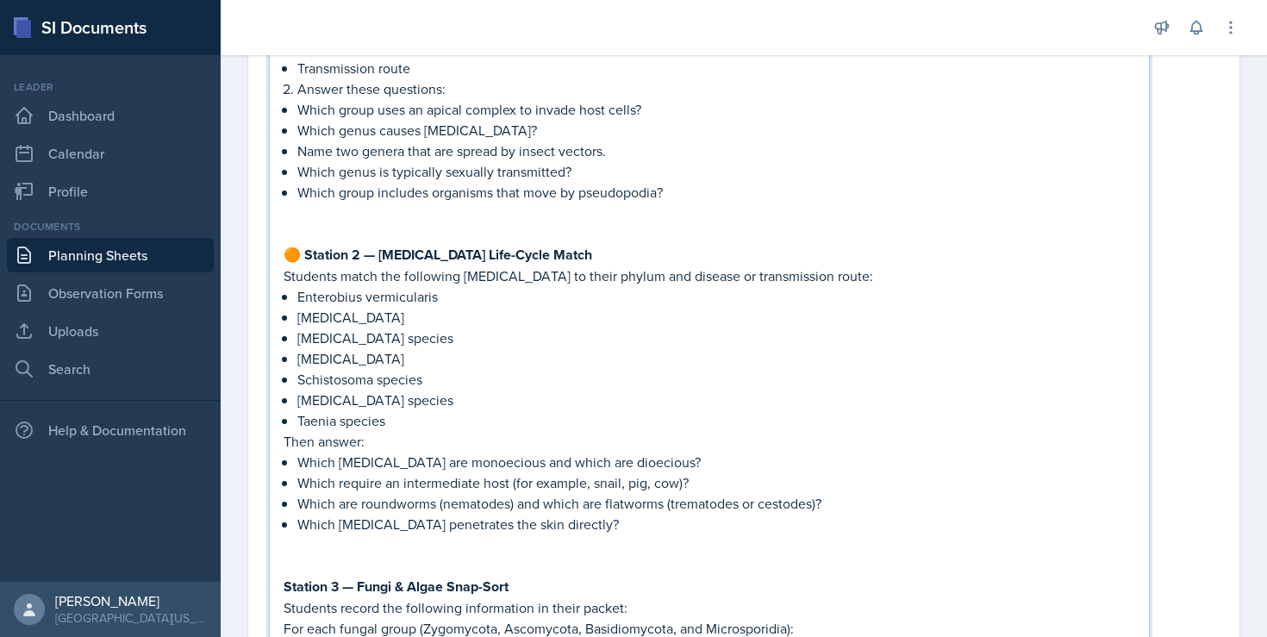
click at [311, 253] on strong "🟠 Station 2 — [MEDICAL_DATA] Life-Cycle Match" at bounding box center [438, 255] width 309 height 20
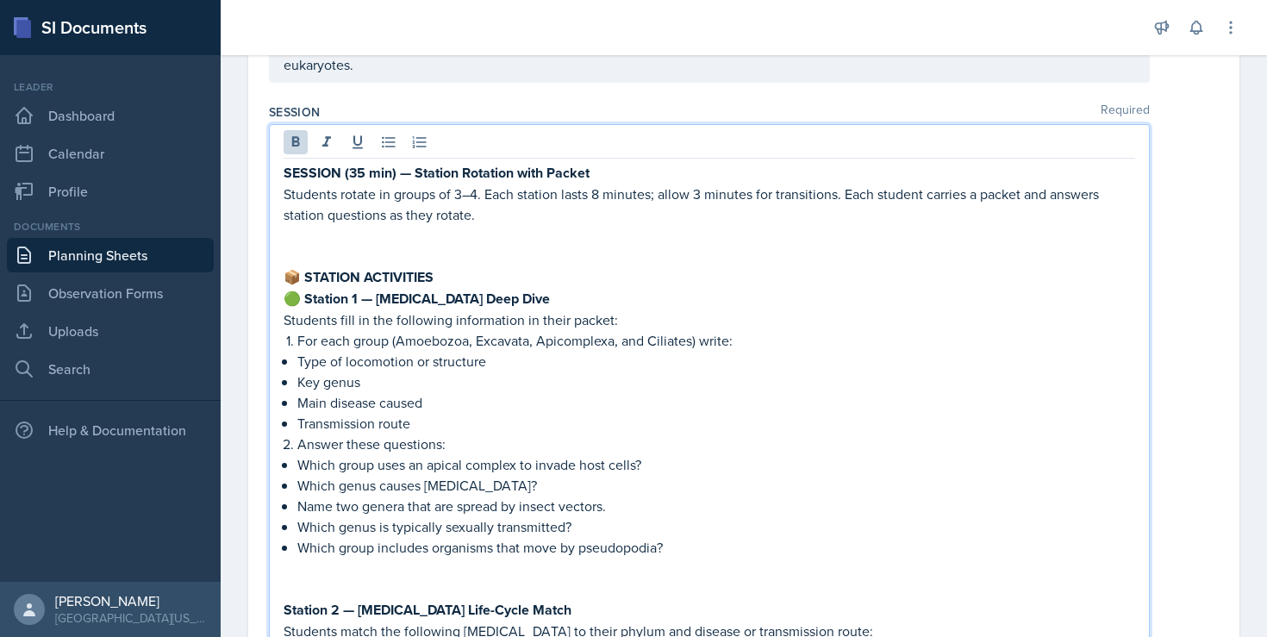
scroll to position [376, 0]
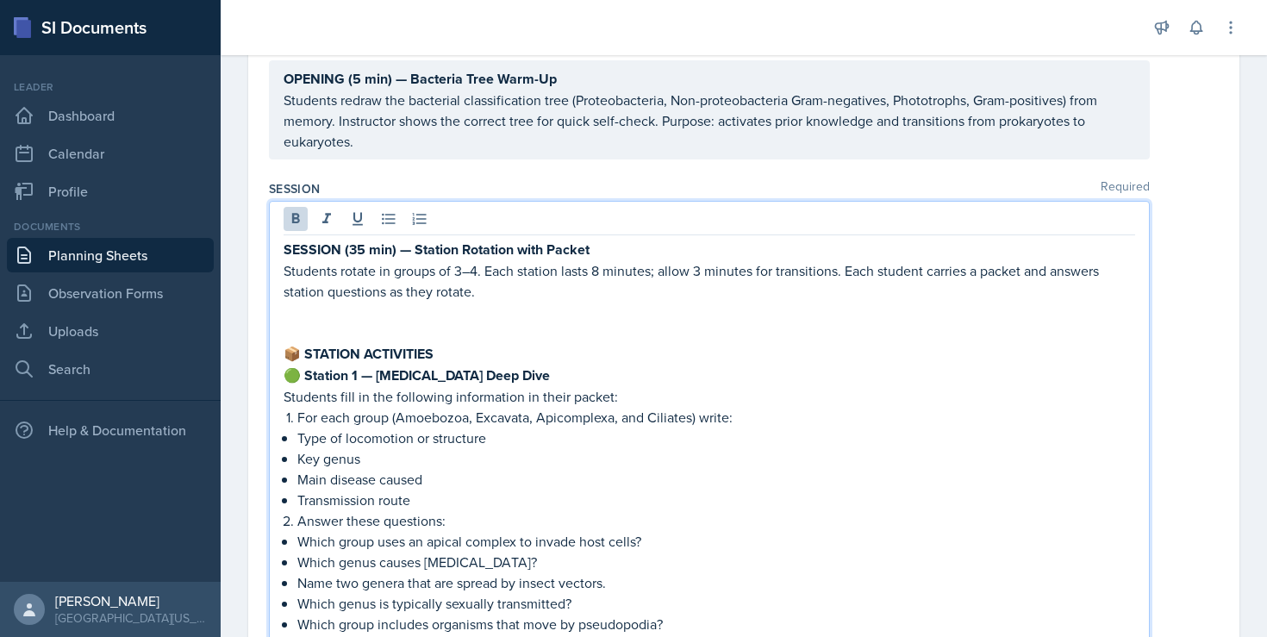
click at [308, 357] on strong "📦 STATION ACTIVITIES" at bounding box center [359, 354] width 150 height 20
click at [308, 378] on strong "🟢 Station 1 — [MEDICAL_DATA] Deep Dive" at bounding box center [417, 376] width 266 height 20
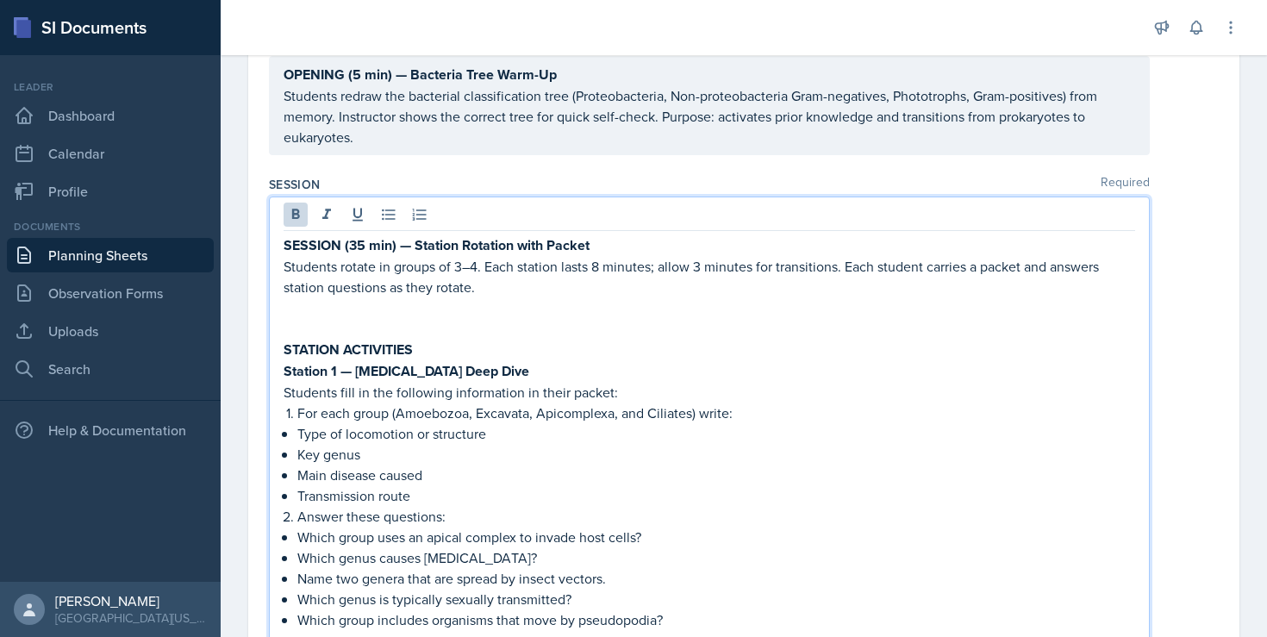
scroll to position [0, 0]
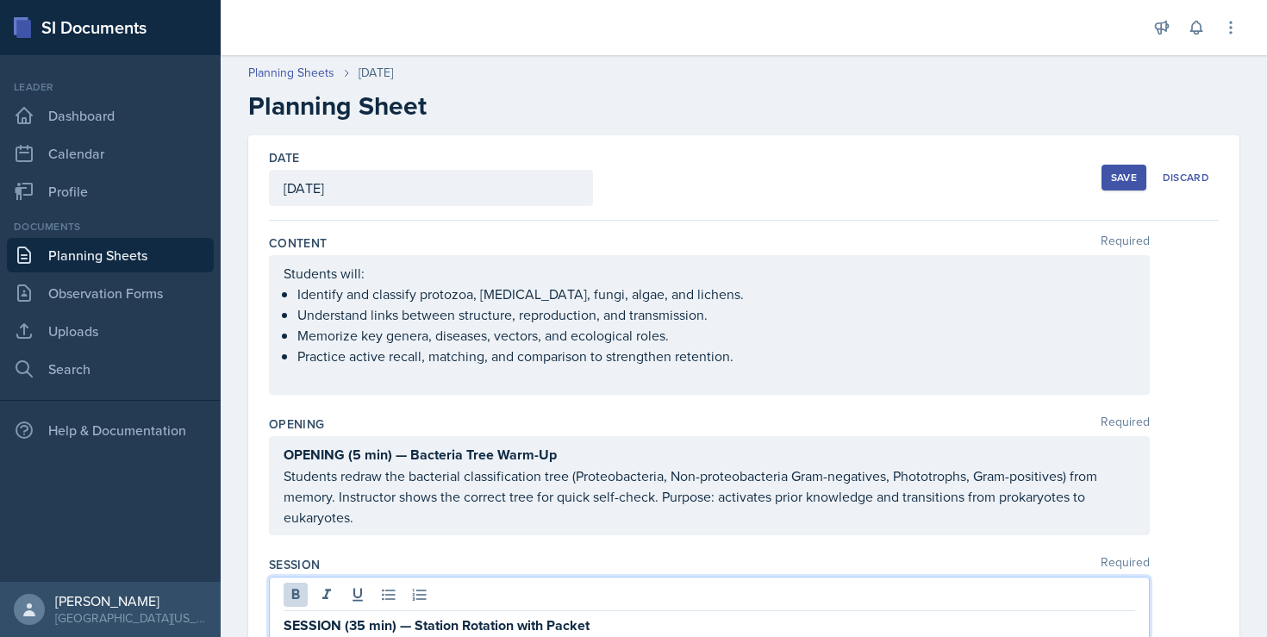
click at [1109, 169] on button "Save" at bounding box center [1124, 178] width 45 height 26
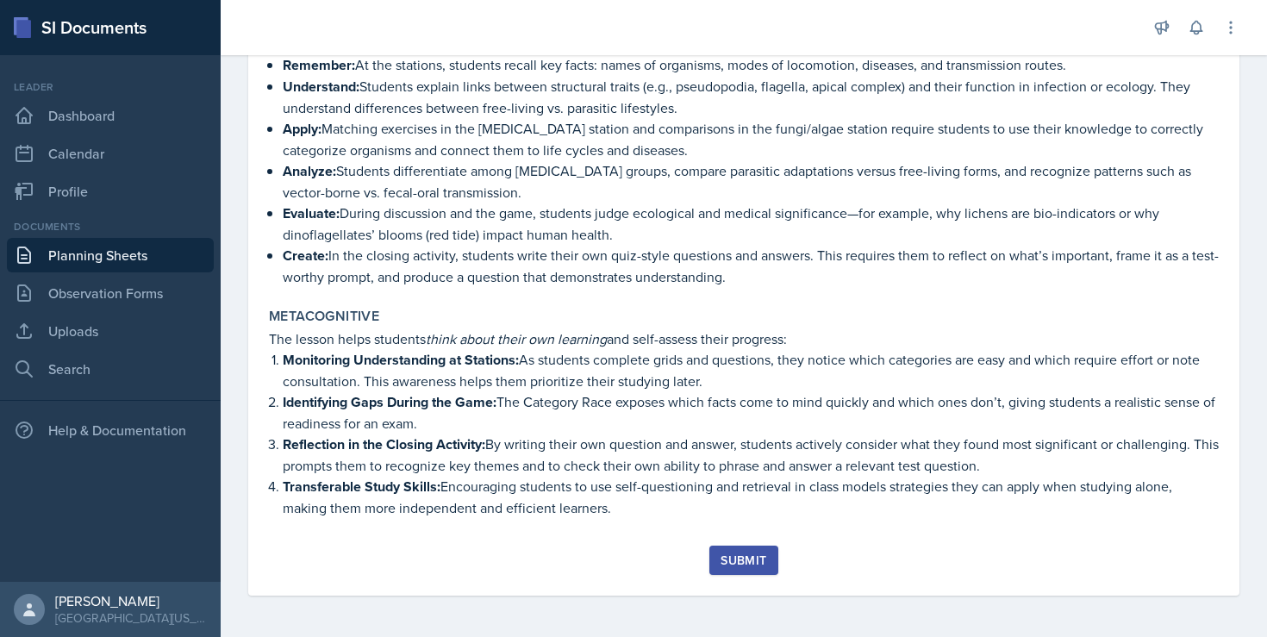
click at [724, 559] on div "Submit" at bounding box center [744, 561] width 46 height 14
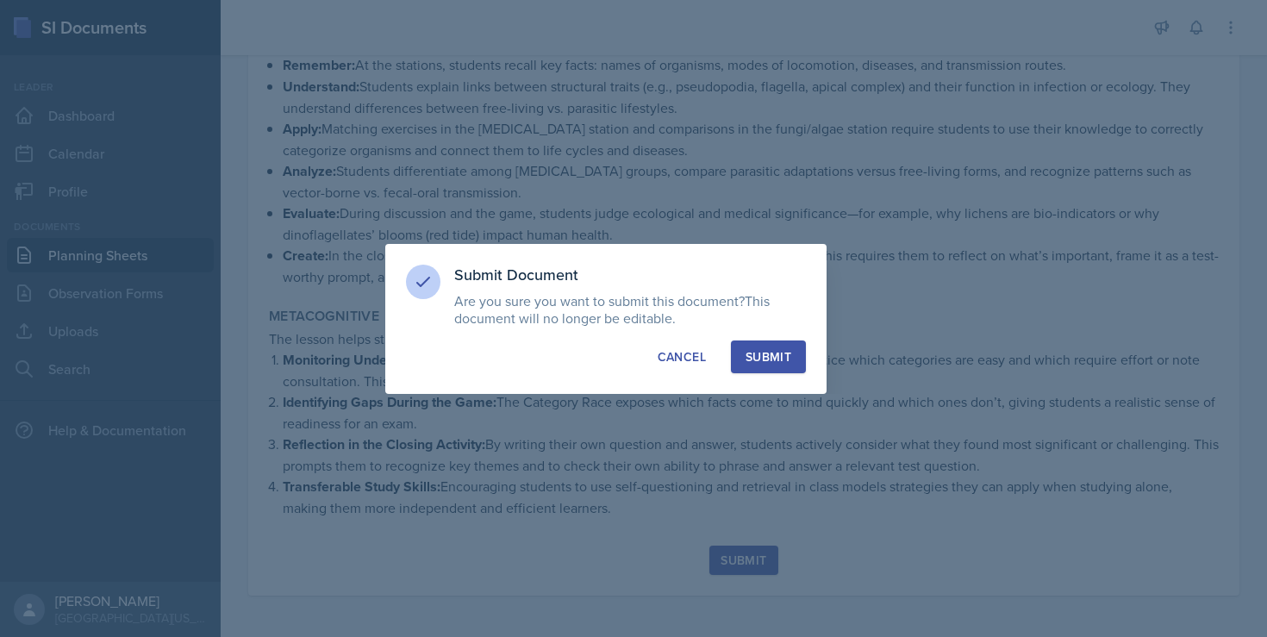
click at [779, 355] on div "Submit" at bounding box center [769, 356] width 46 height 17
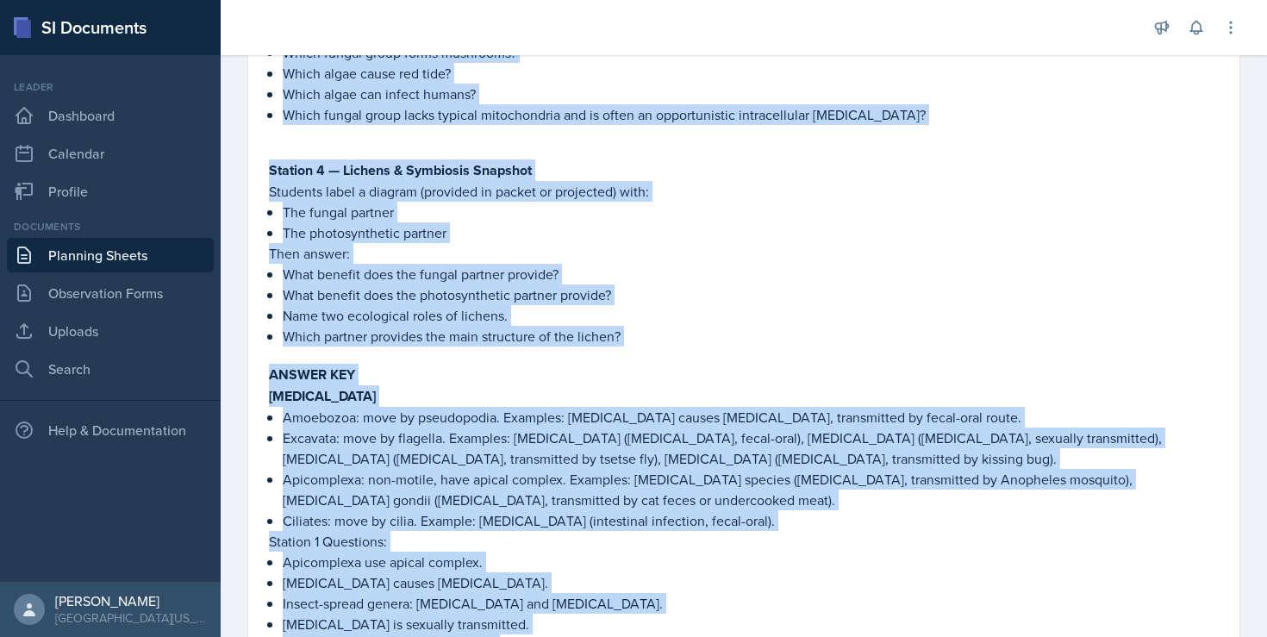
scroll to position [1604, 0]
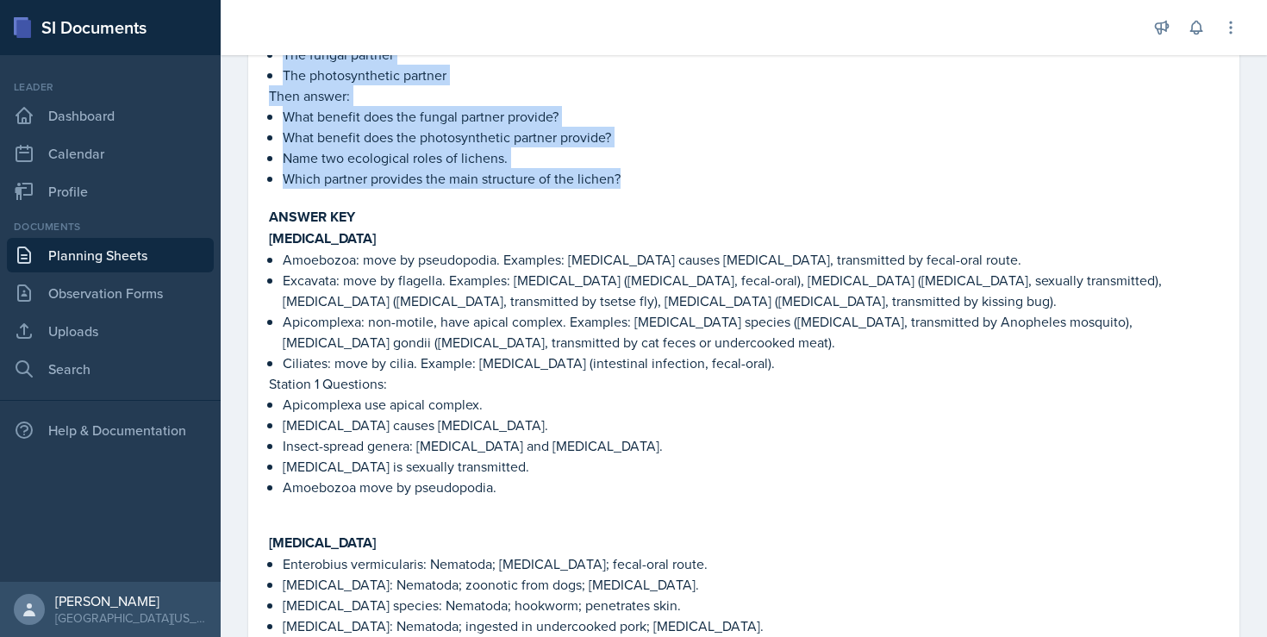
drag, startPoint x: 264, startPoint y: 95, endPoint x: 638, endPoint y: 176, distance: 382.9
click at [638, 176] on div "Session SESSION (35 min) — Station Rotation with Packet Students rotate in grou…" at bounding box center [744, 97] width 964 height 2434
copy div "LOREMIP DOLORSITAM Consect 5 — Adipisci Elit Sedd Eiusmodt inci ut lab etdolore…"
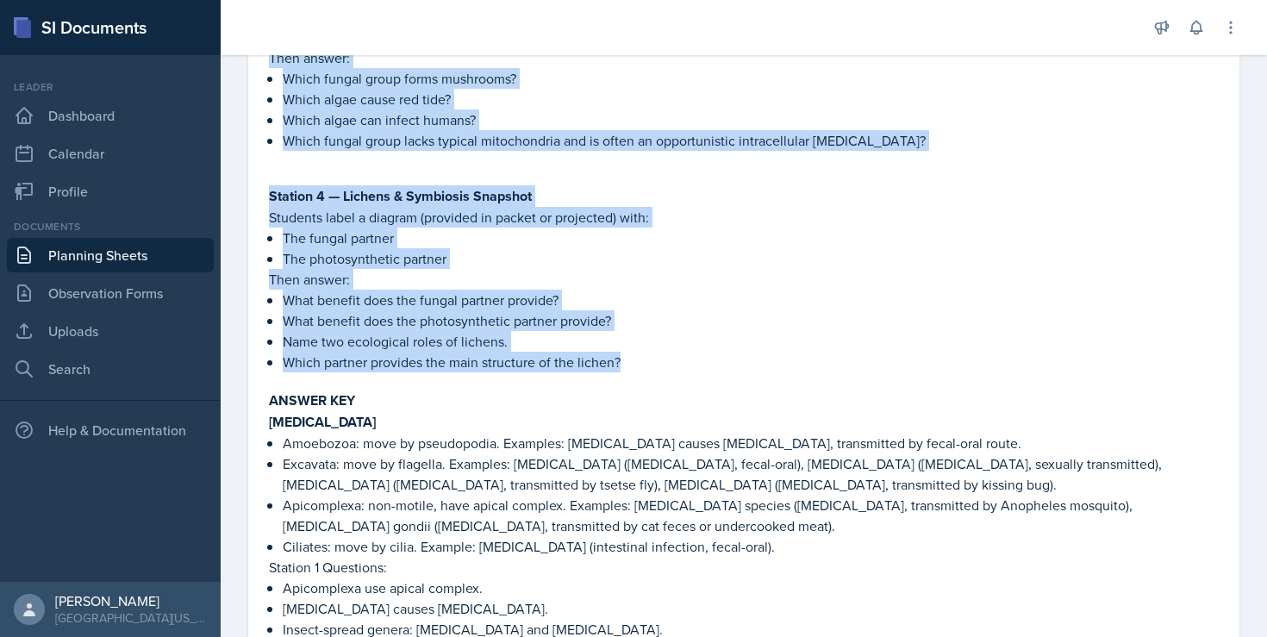
scroll to position [1423, 0]
